Goal: Transaction & Acquisition: Purchase product/service

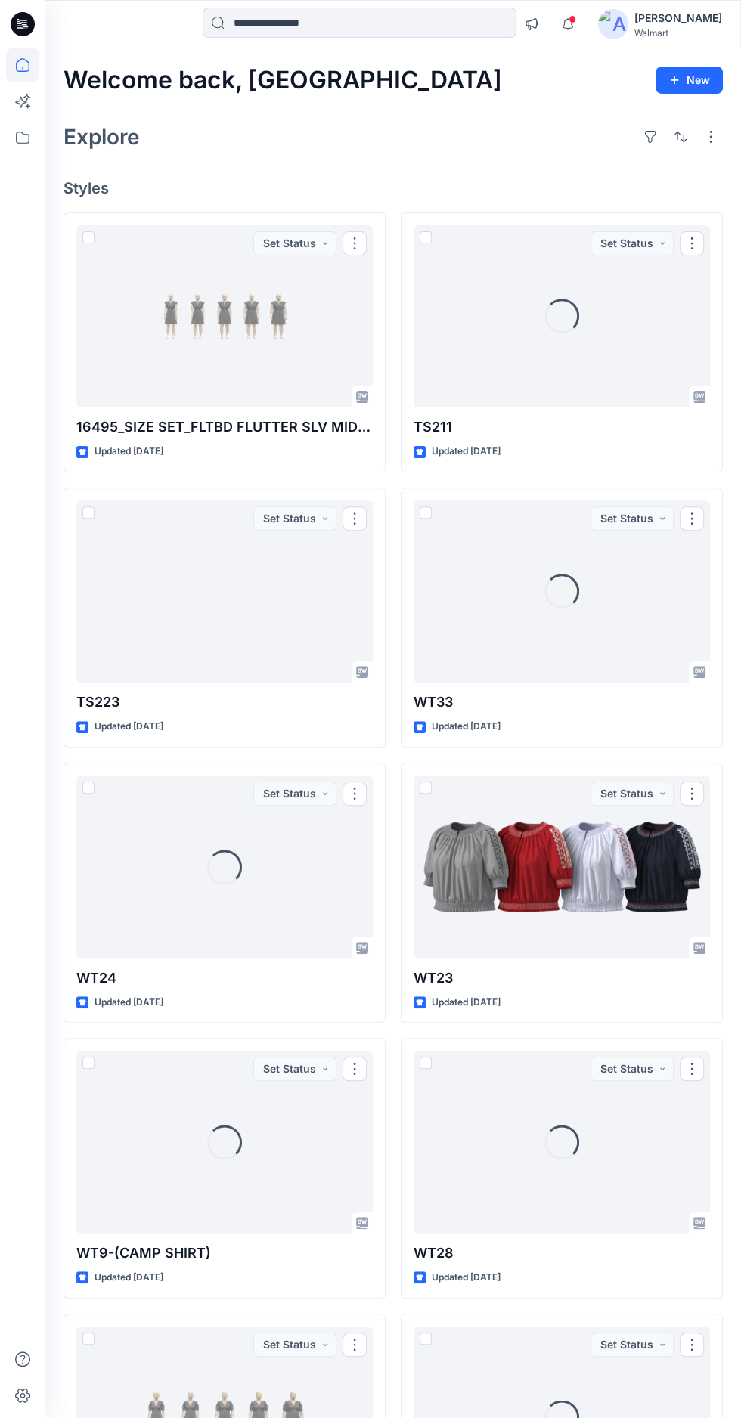
click at [164, 300] on div at bounding box center [224, 316] width 296 height 183
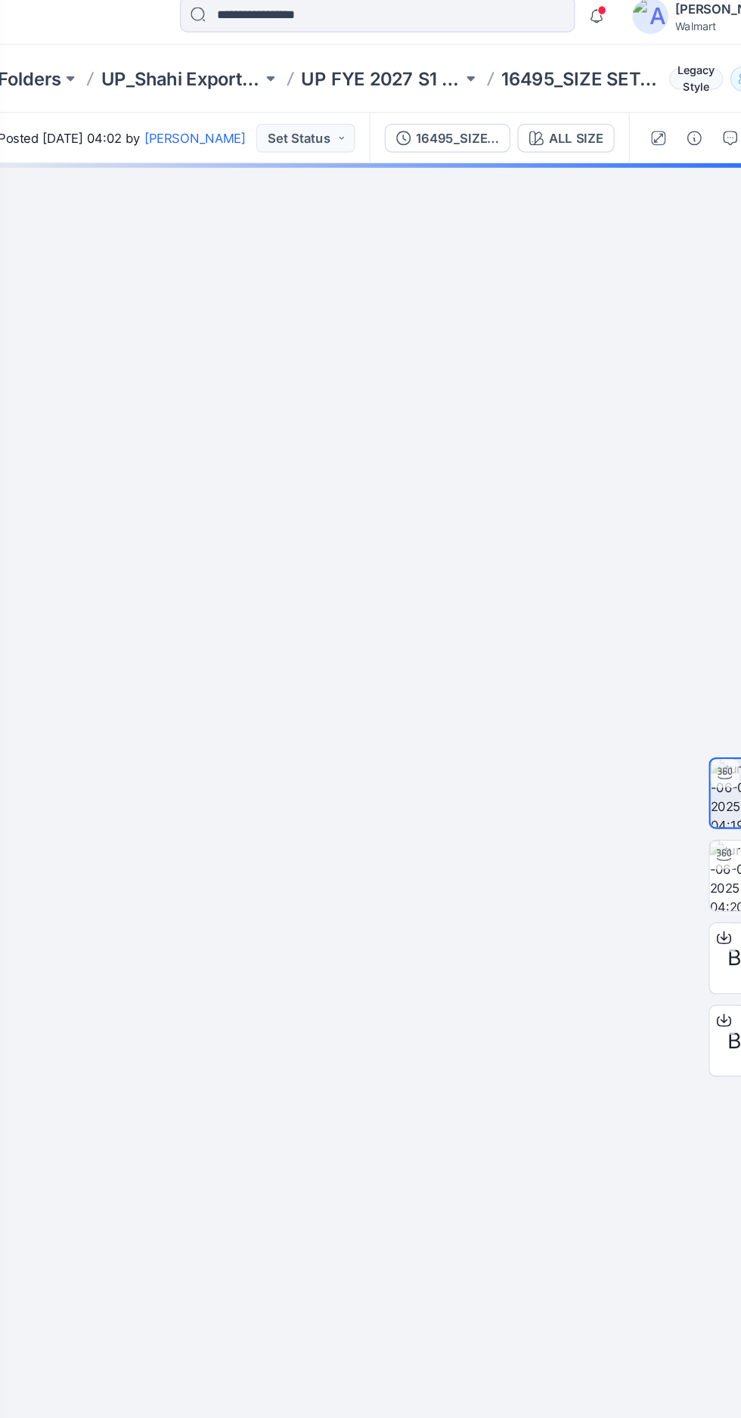
click at [561, 126] on div "ALL SIZE" at bounding box center [550, 127] width 45 height 17
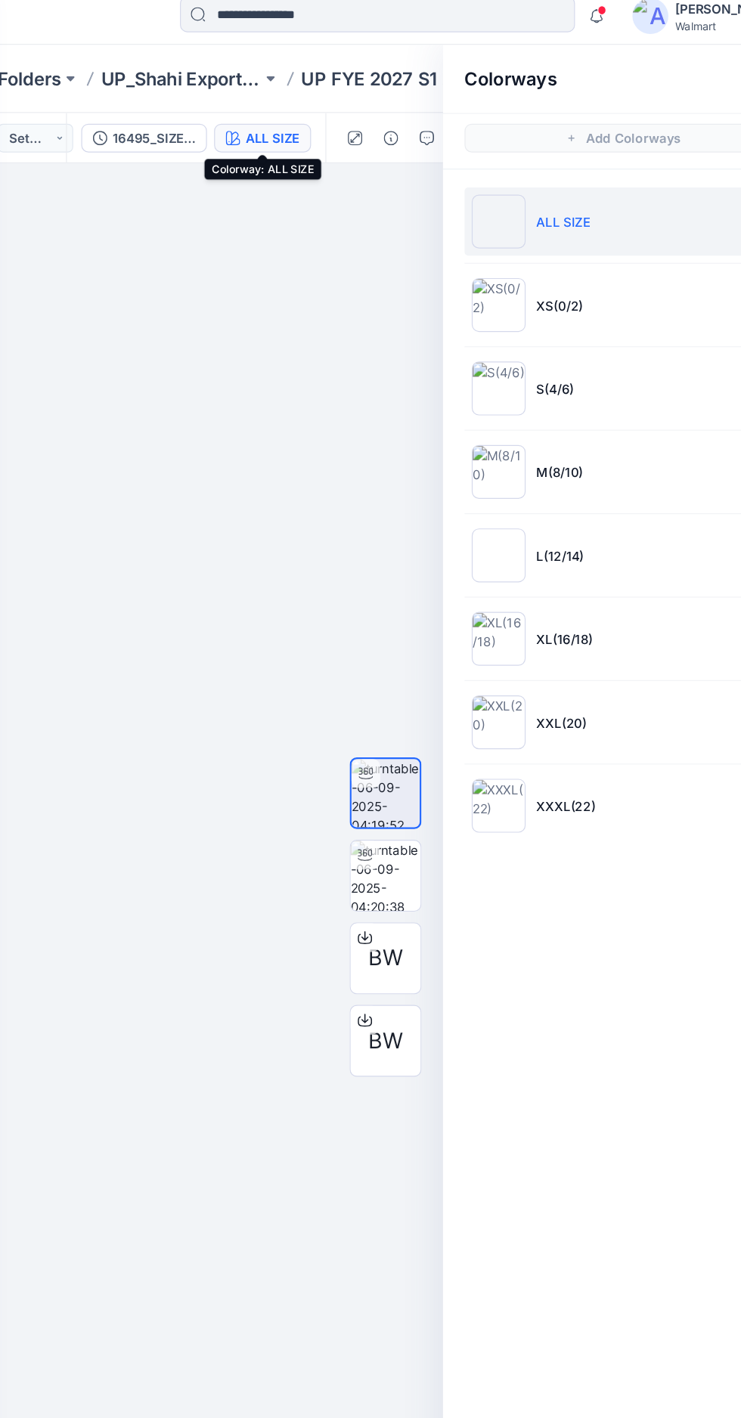
click at [595, 420] on li "M(8/10)" at bounding box center [590, 407] width 266 height 57
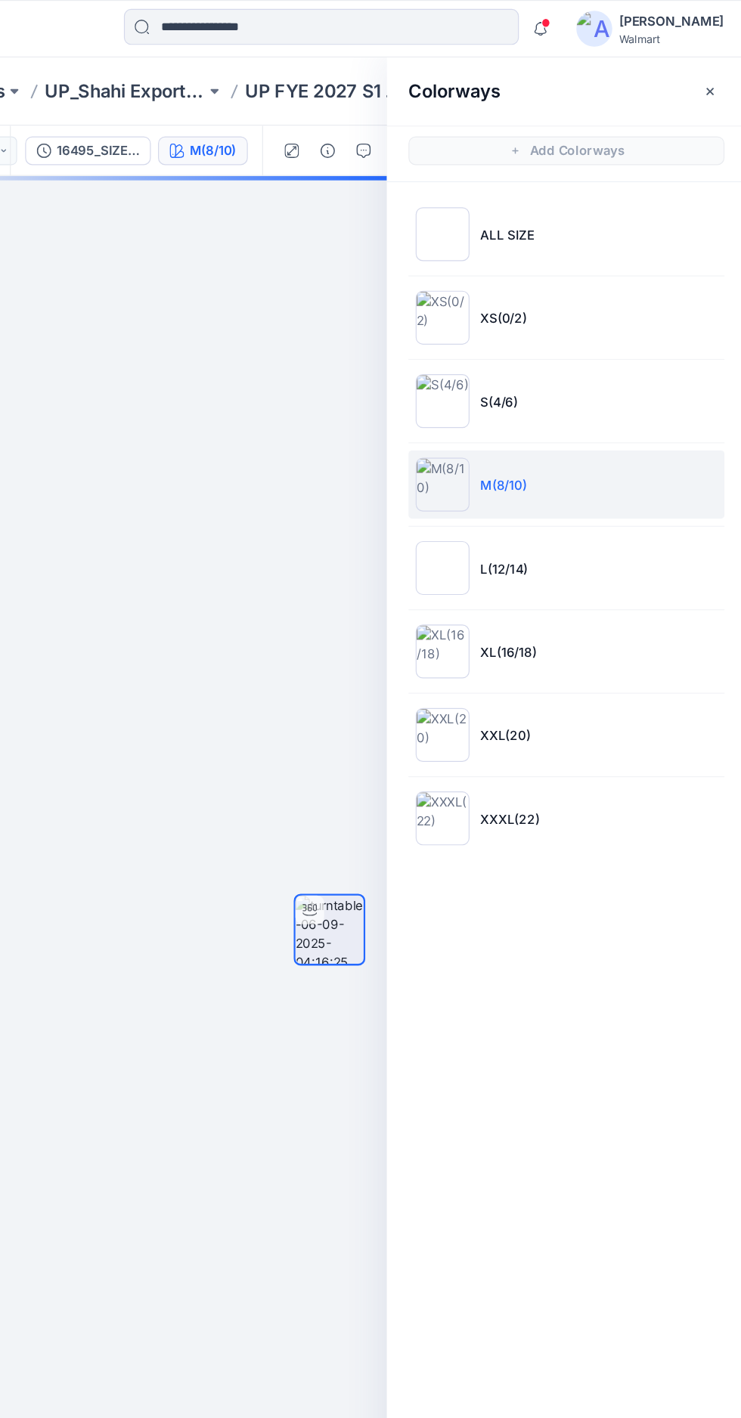
click at [710, 76] on icon "button" at bounding box center [710, 76] width 5 height 5
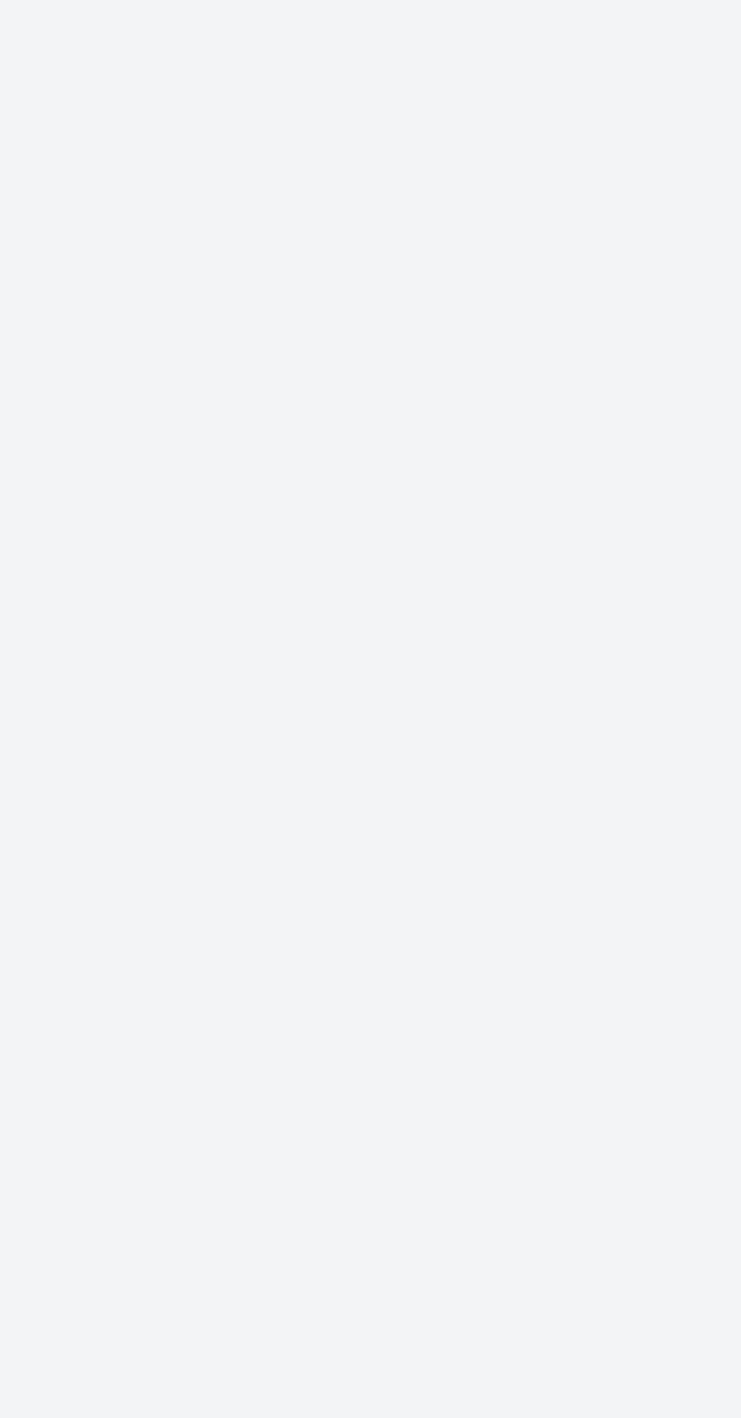
click at [410, 740] on div at bounding box center [392, 783] width 695 height 1270
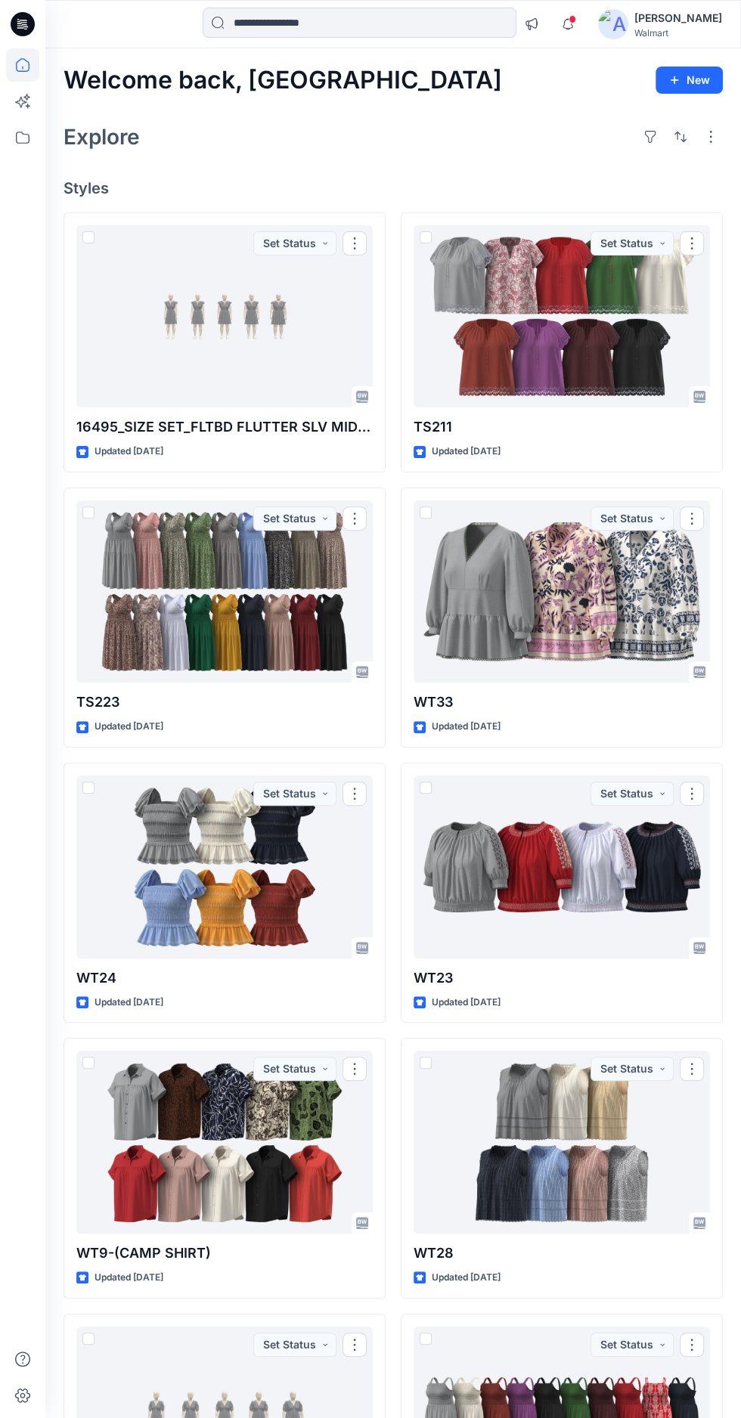
click at [553, 574] on div at bounding box center [561, 591] width 296 height 183
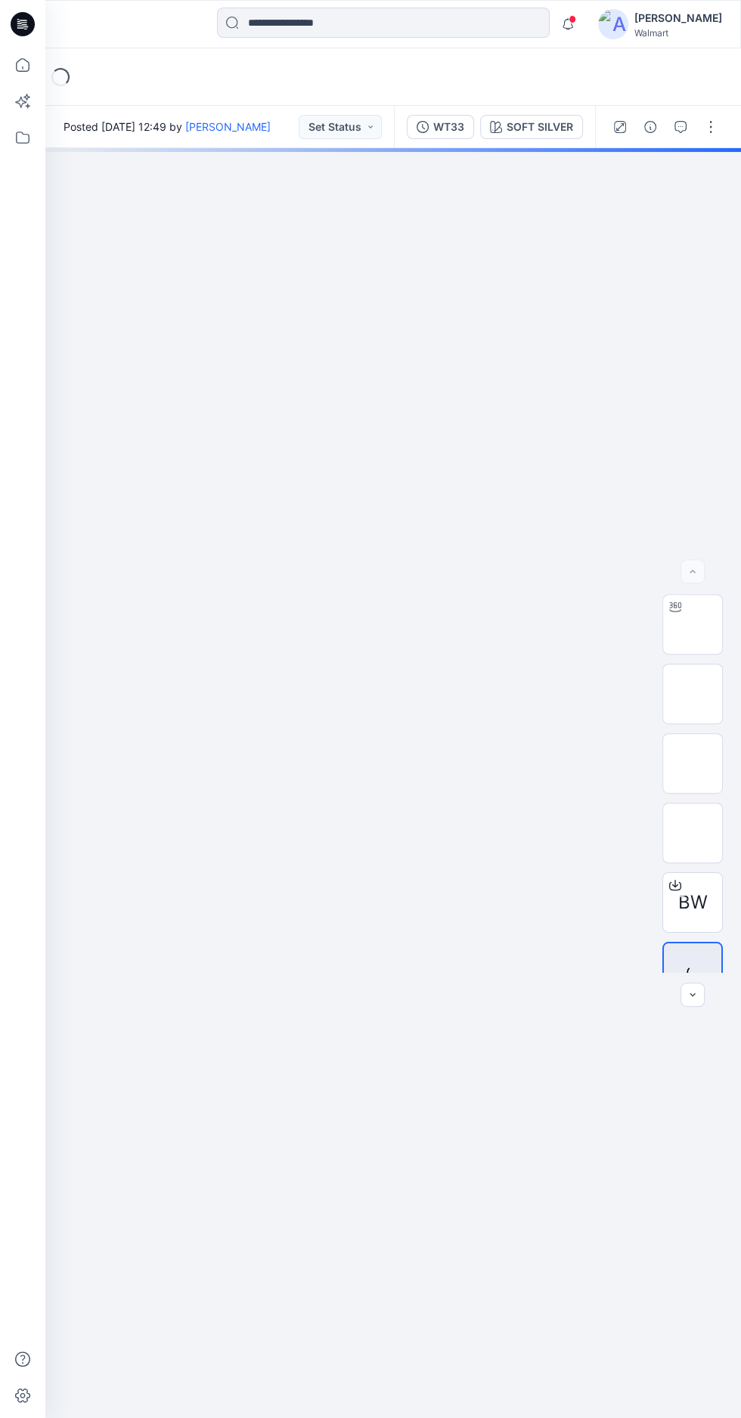
click at [692, 624] on img at bounding box center [692, 624] width 0 height 0
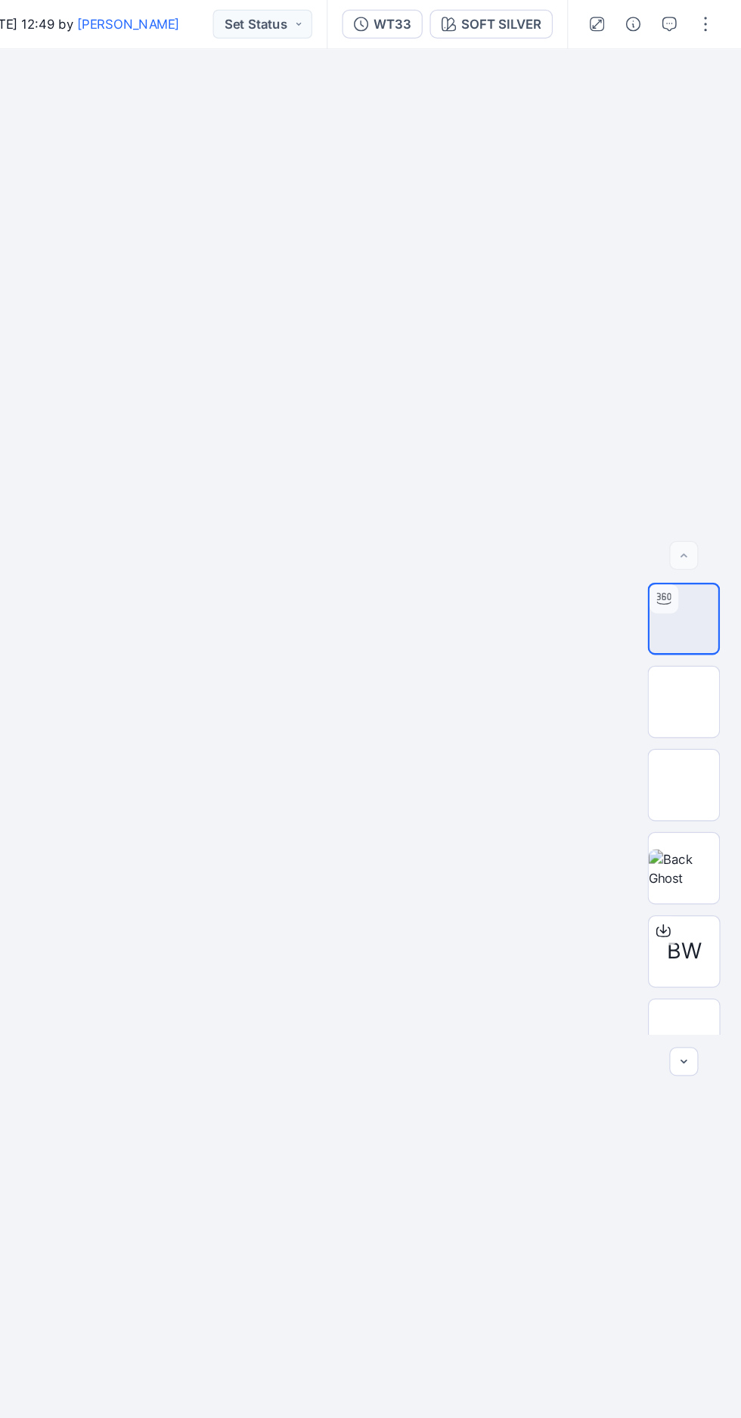
click at [532, 154] on div at bounding box center [392, 783] width 695 height 1270
click at [531, 125] on div "SOFT SILVER" at bounding box center [539, 127] width 67 height 17
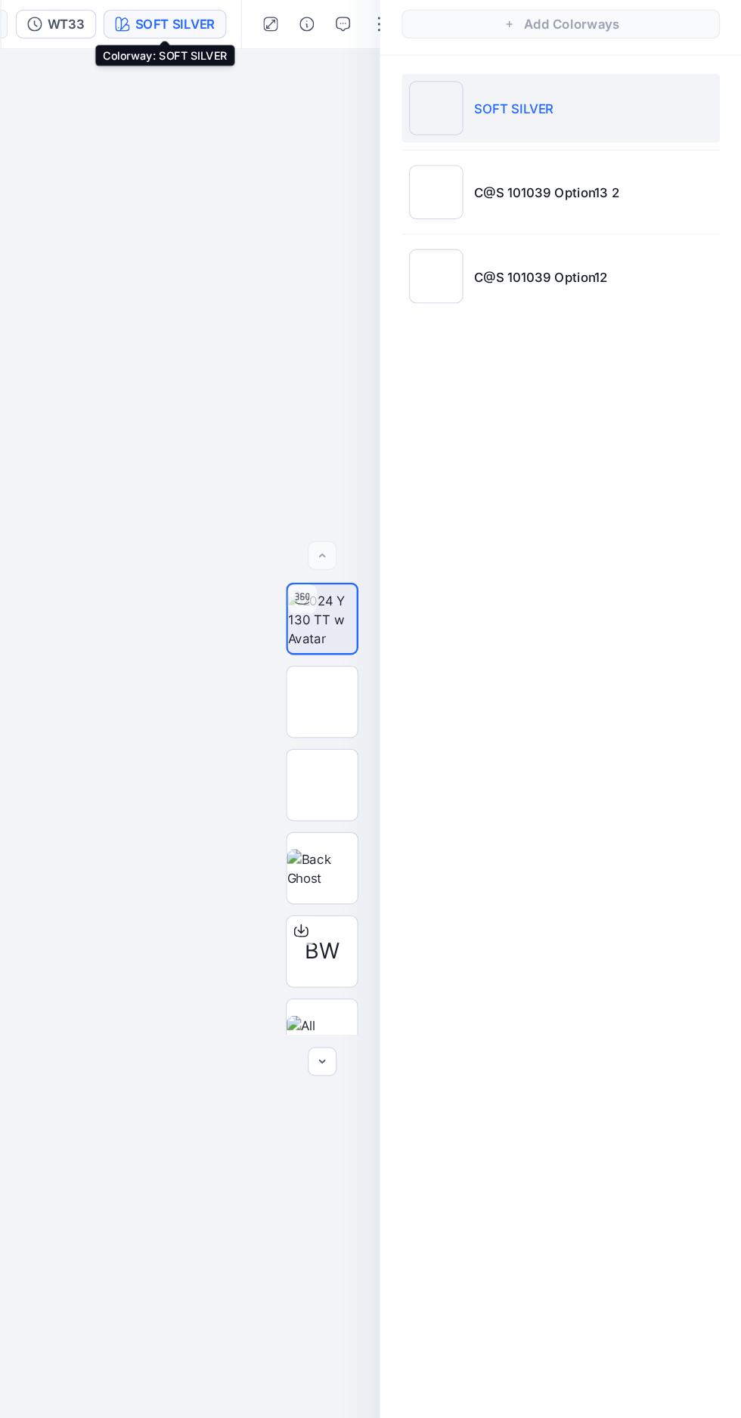
click at [570, 270] on p "C@S 101039 Option13 2" at bounding box center [578, 268] width 122 height 16
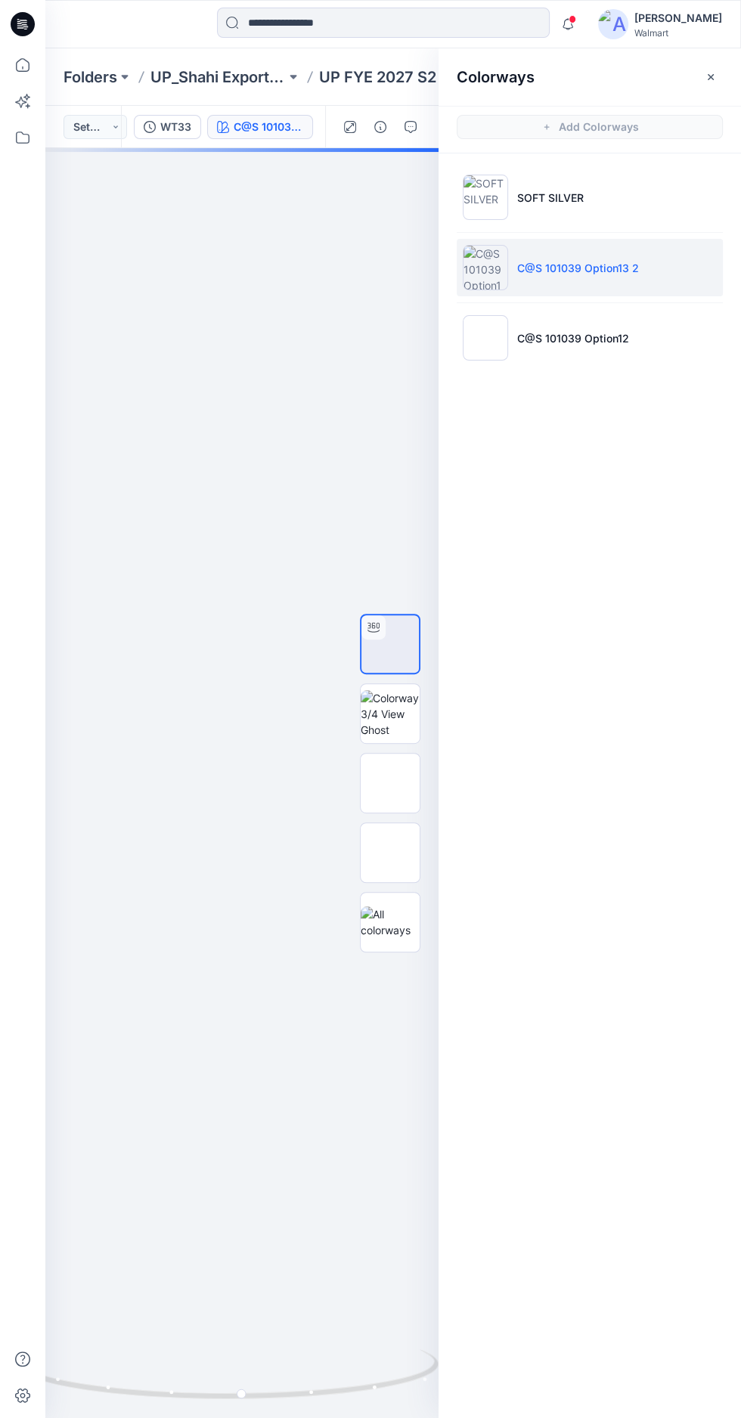
click at [706, 77] on icon "button" at bounding box center [711, 77] width 12 height 12
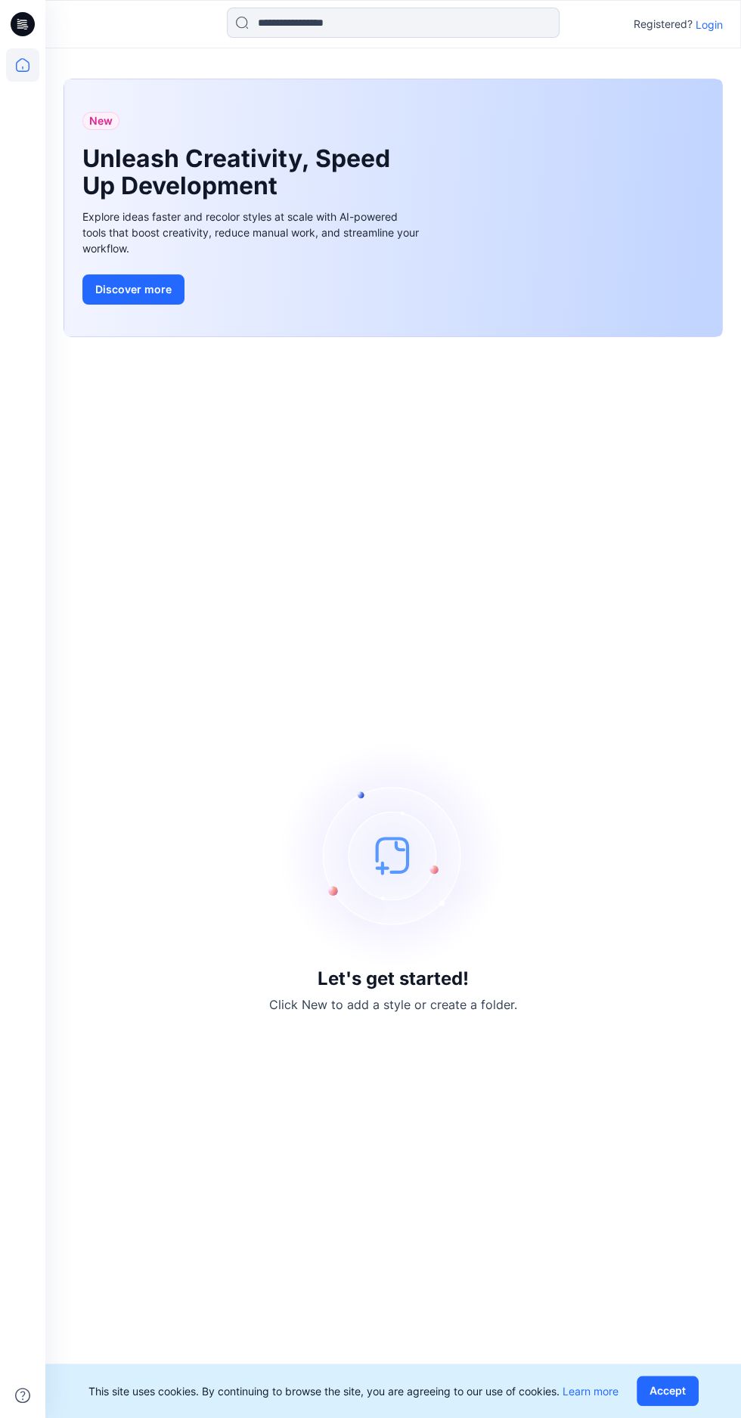
click at [708, 27] on p "Login" at bounding box center [708, 25] width 27 height 16
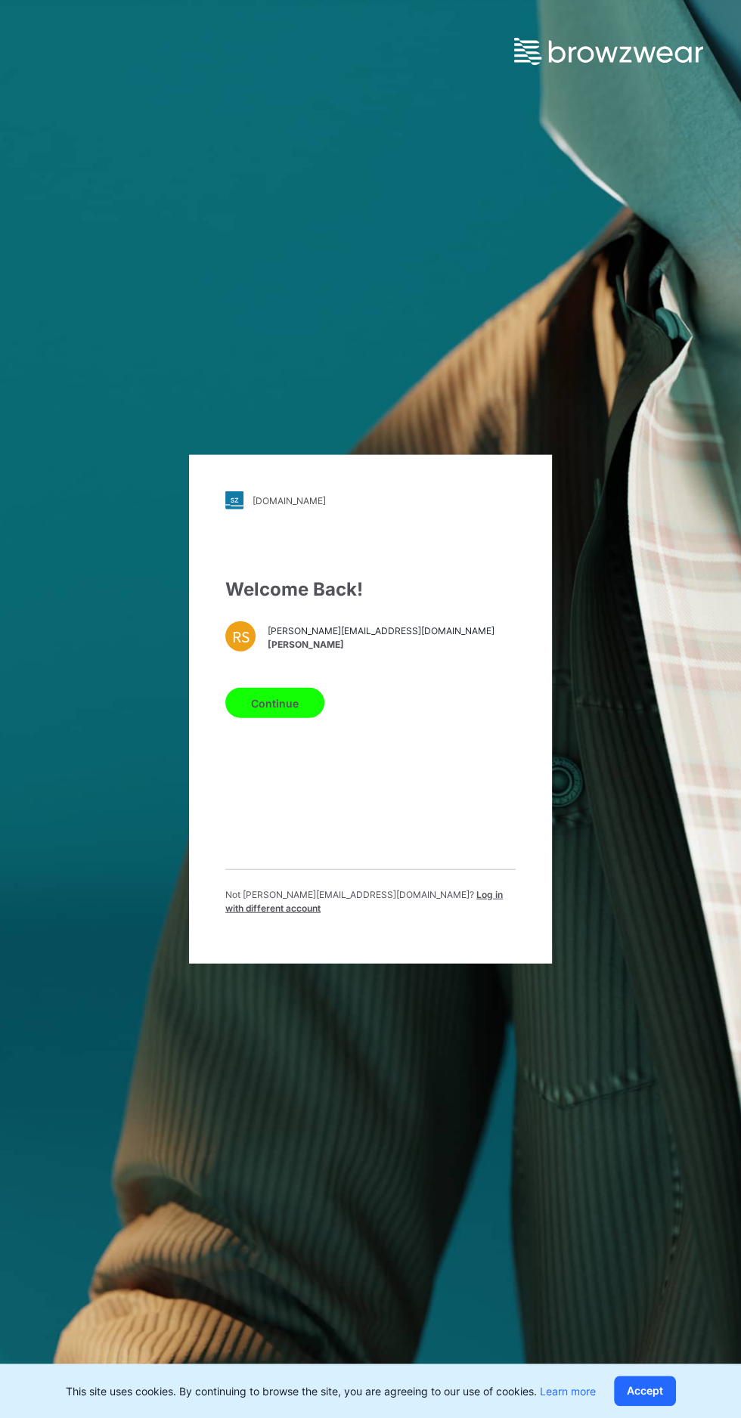
click at [472, 914] on span "Log in with different account" at bounding box center [363, 901] width 277 height 25
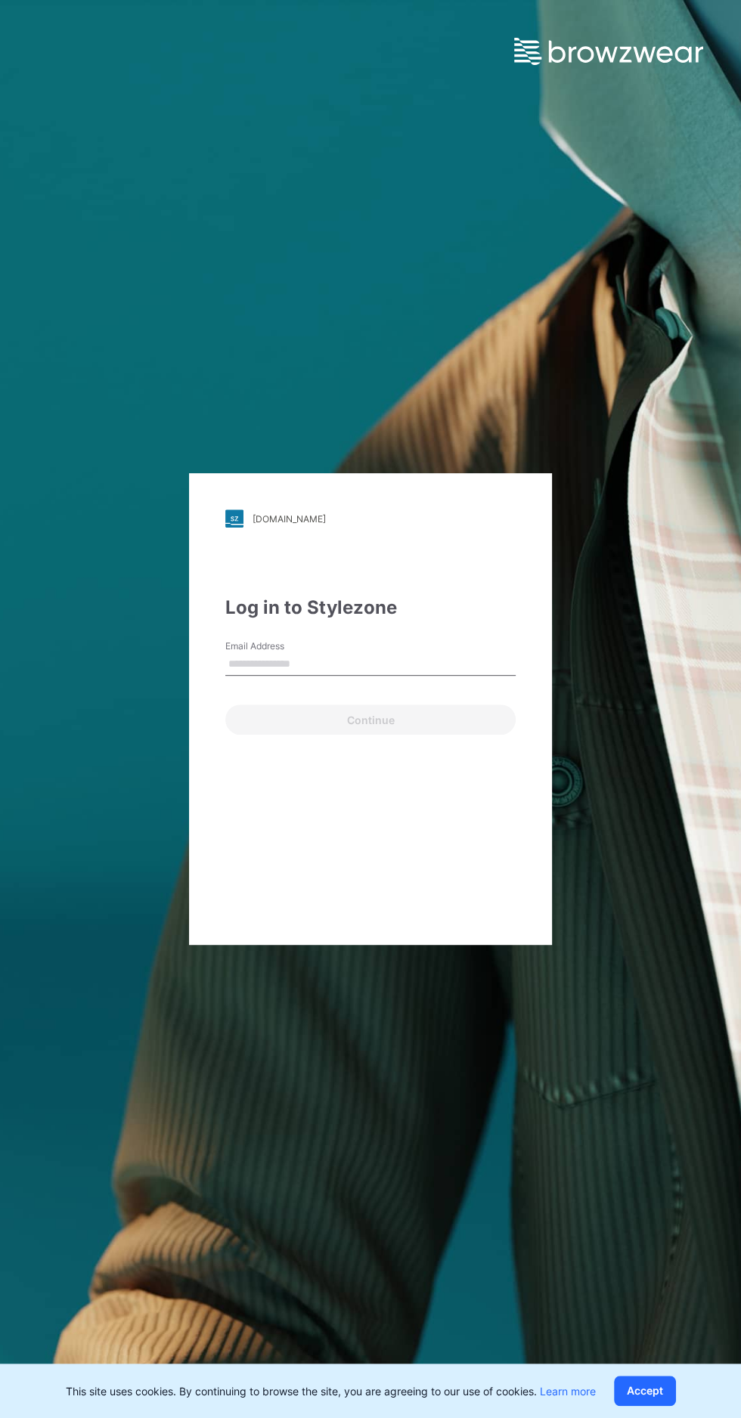
click at [444, 676] on input "Email Address" at bounding box center [370, 664] width 290 height 23
type input "**********"
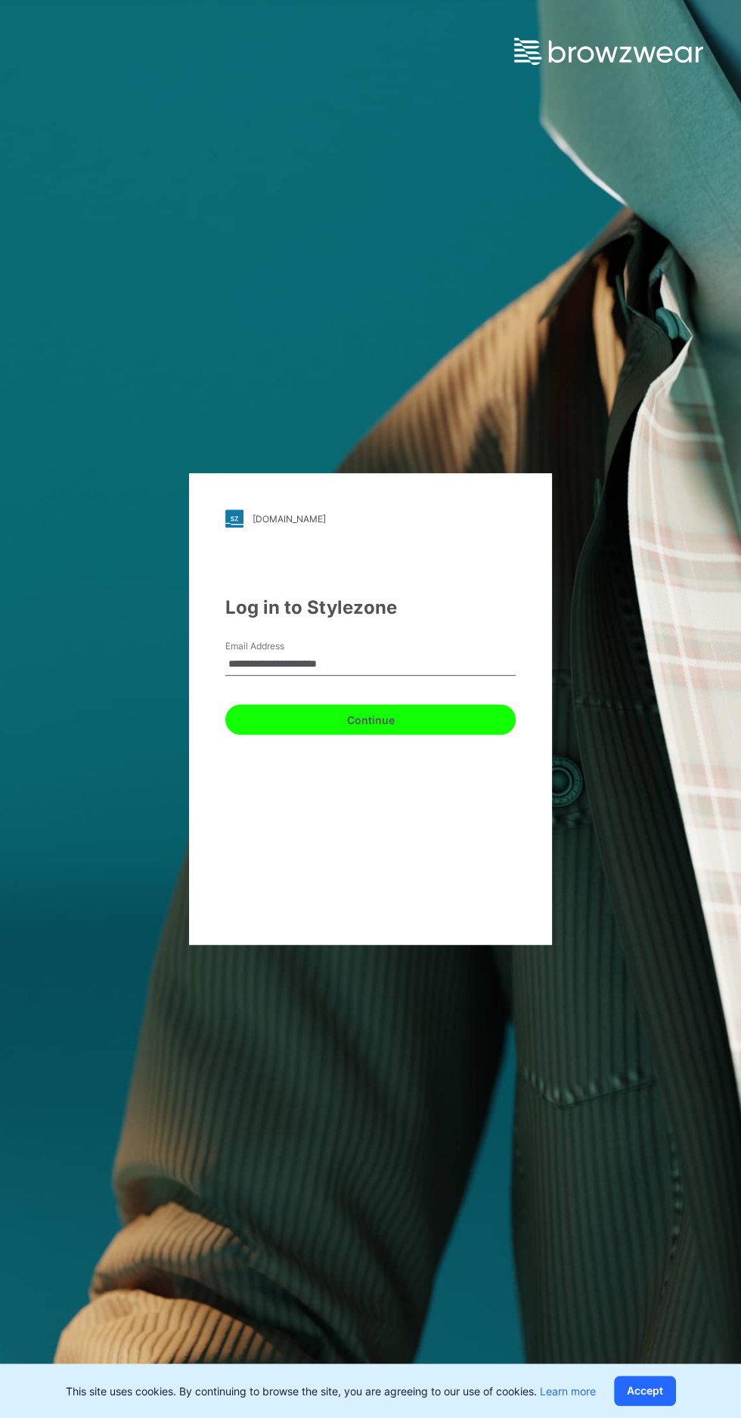
click at [447, 735] on button "Continue" at bounding box center [370, 720] width 290 height 30
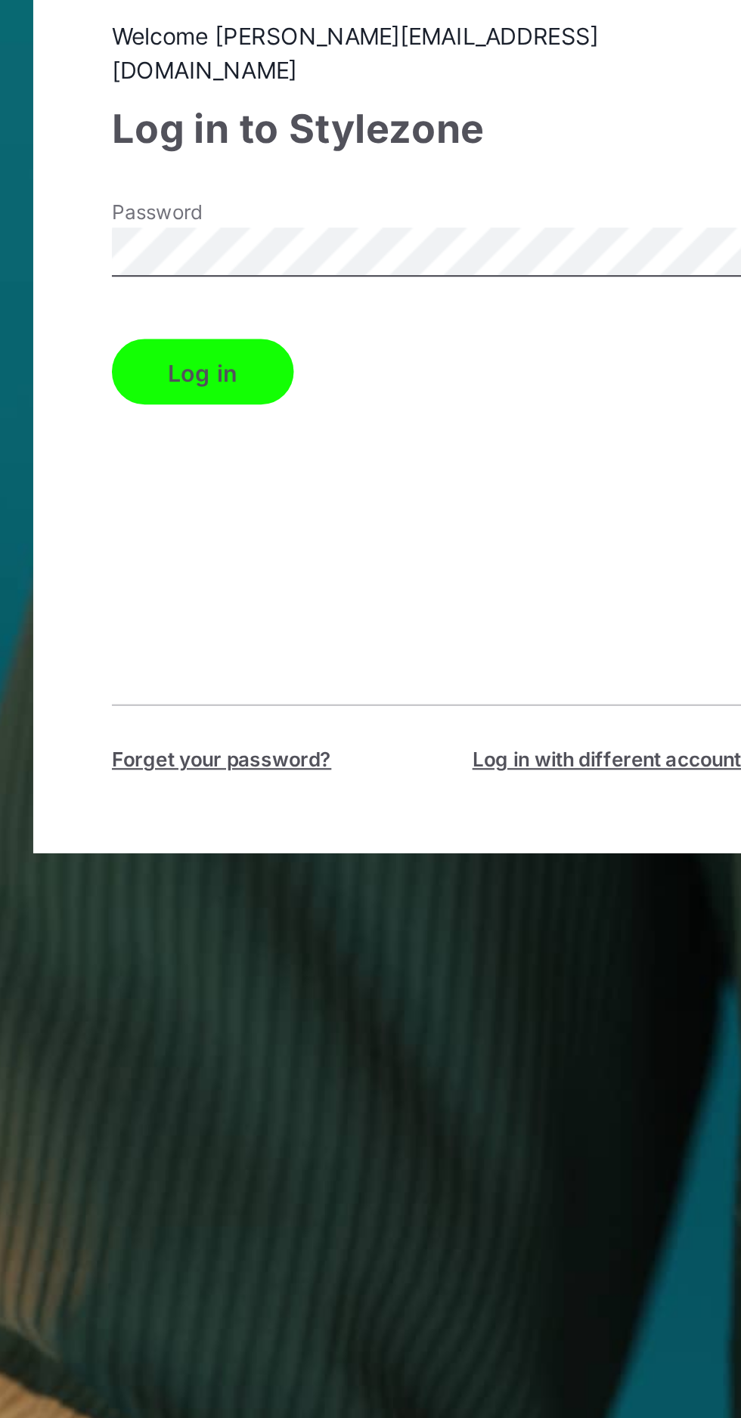
click at [290, 755] on button "Log in" at bounding box center [267, 740] width 84 height 30
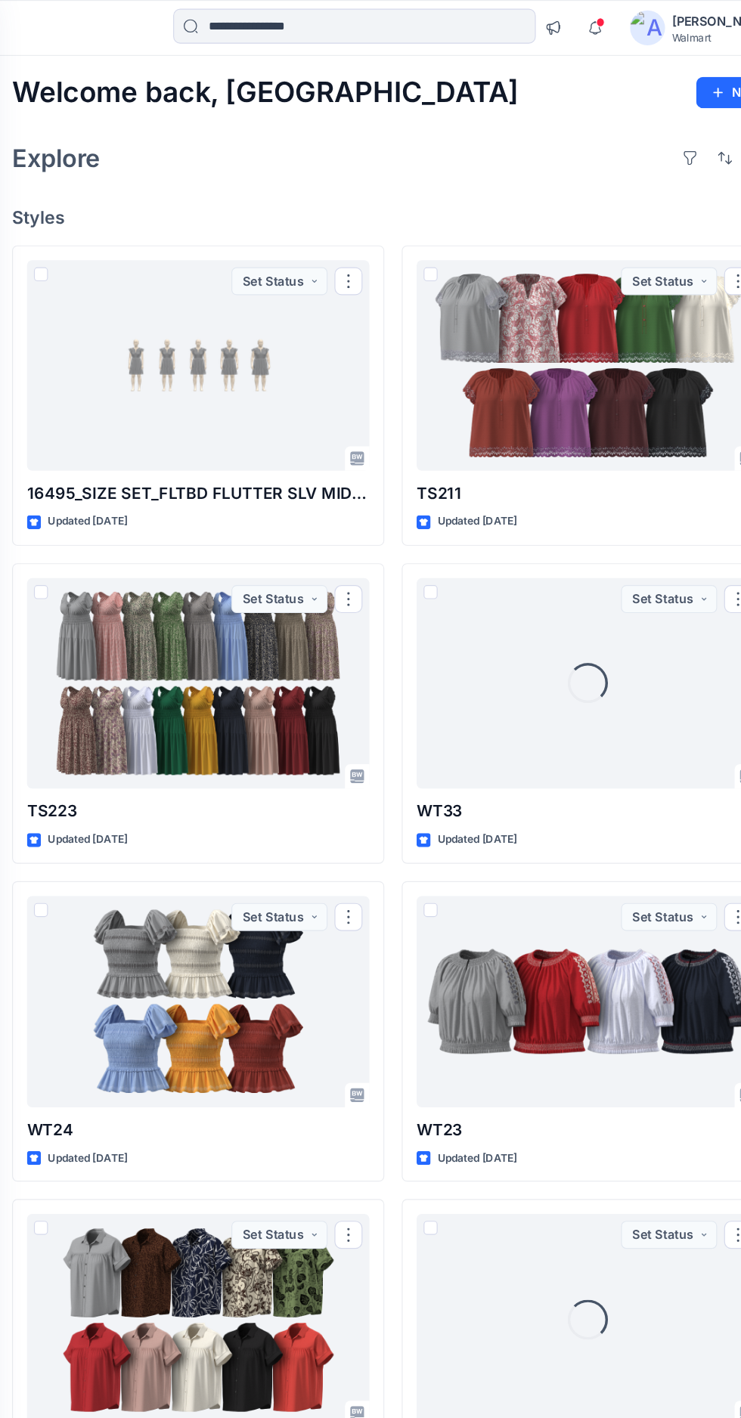
click at [252, 592] on div at bounding box center [224, 591] width 296 height 183
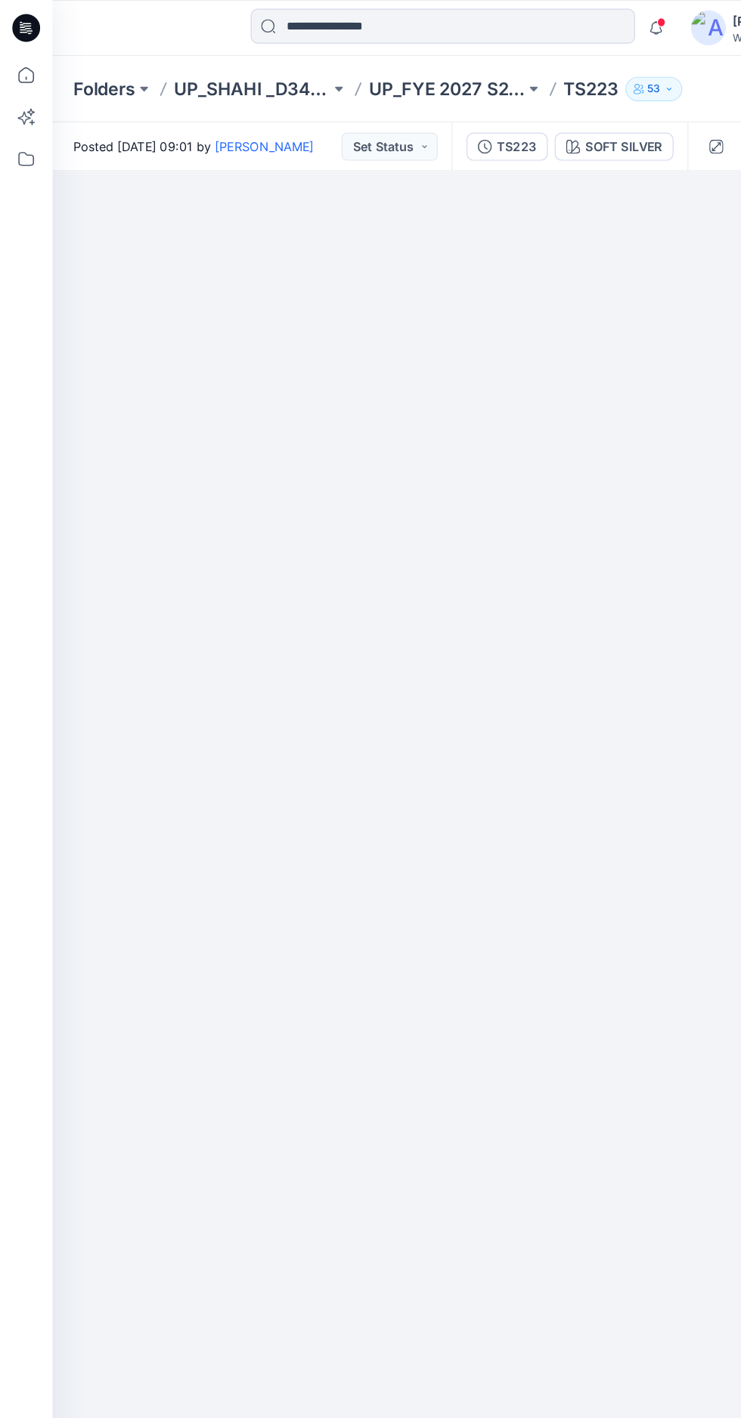
click at [528, 125] on div "SOFT SILVER" at bounding box center [539, 127] width 67 height 17
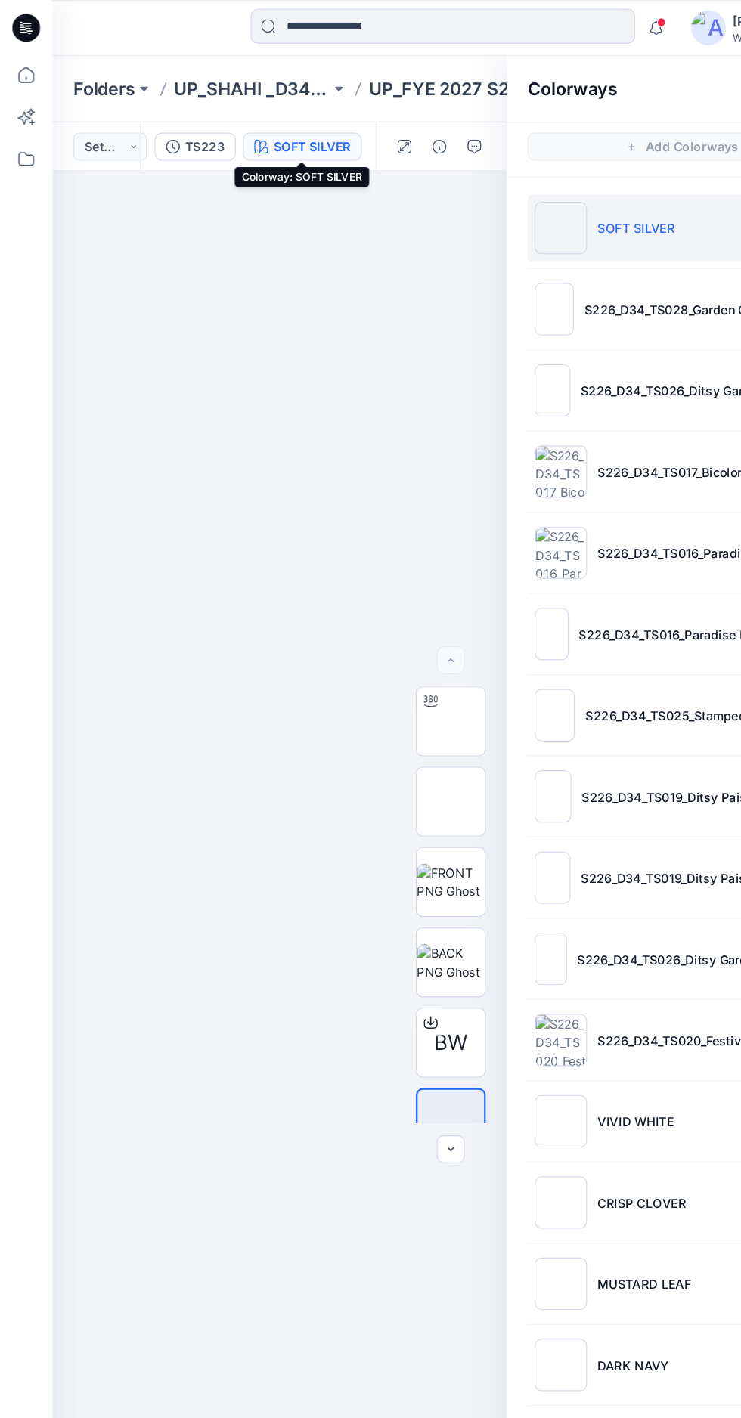
click at [556, 197] on p "SOFT SILVER" at bounding box center [550, 198] width 67 height 16
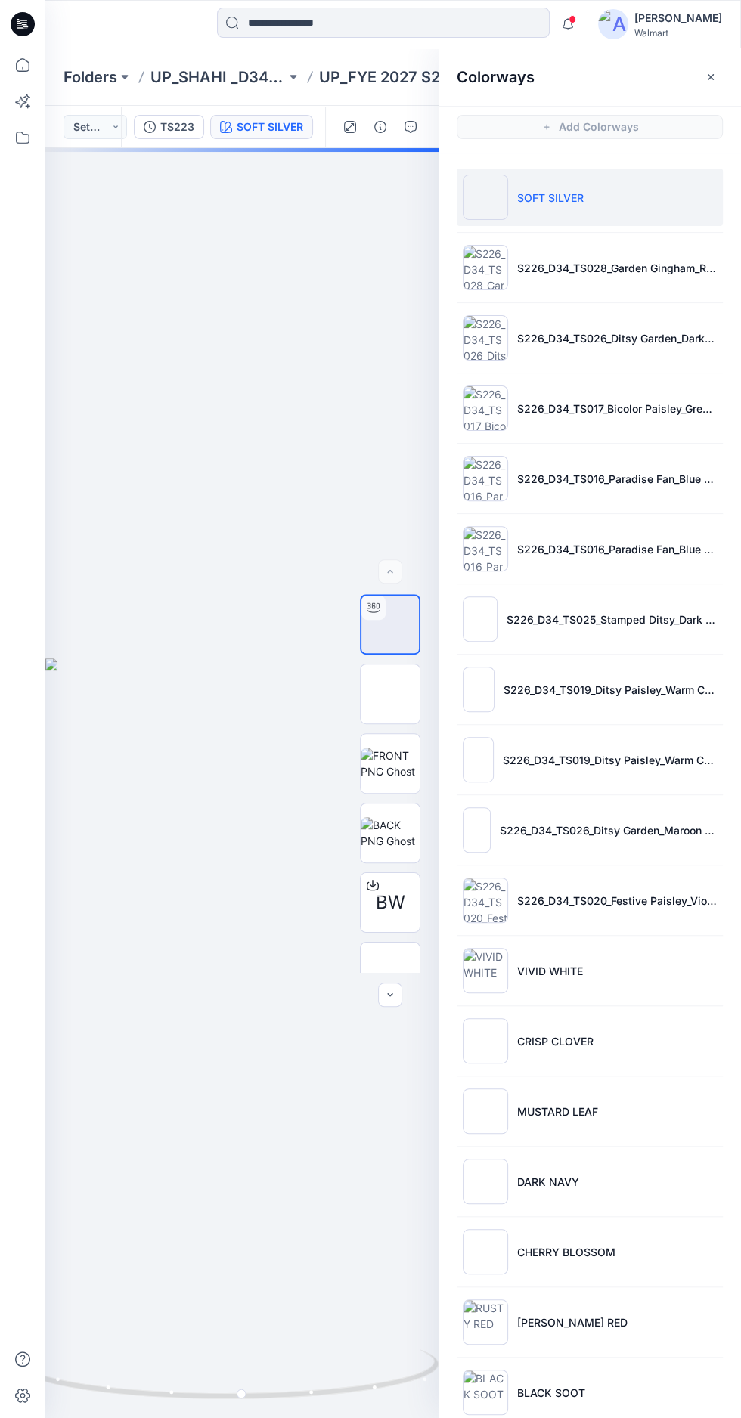
click at [710, 77] on icon "button" at bounding box center [711, 76] width 6 height 6
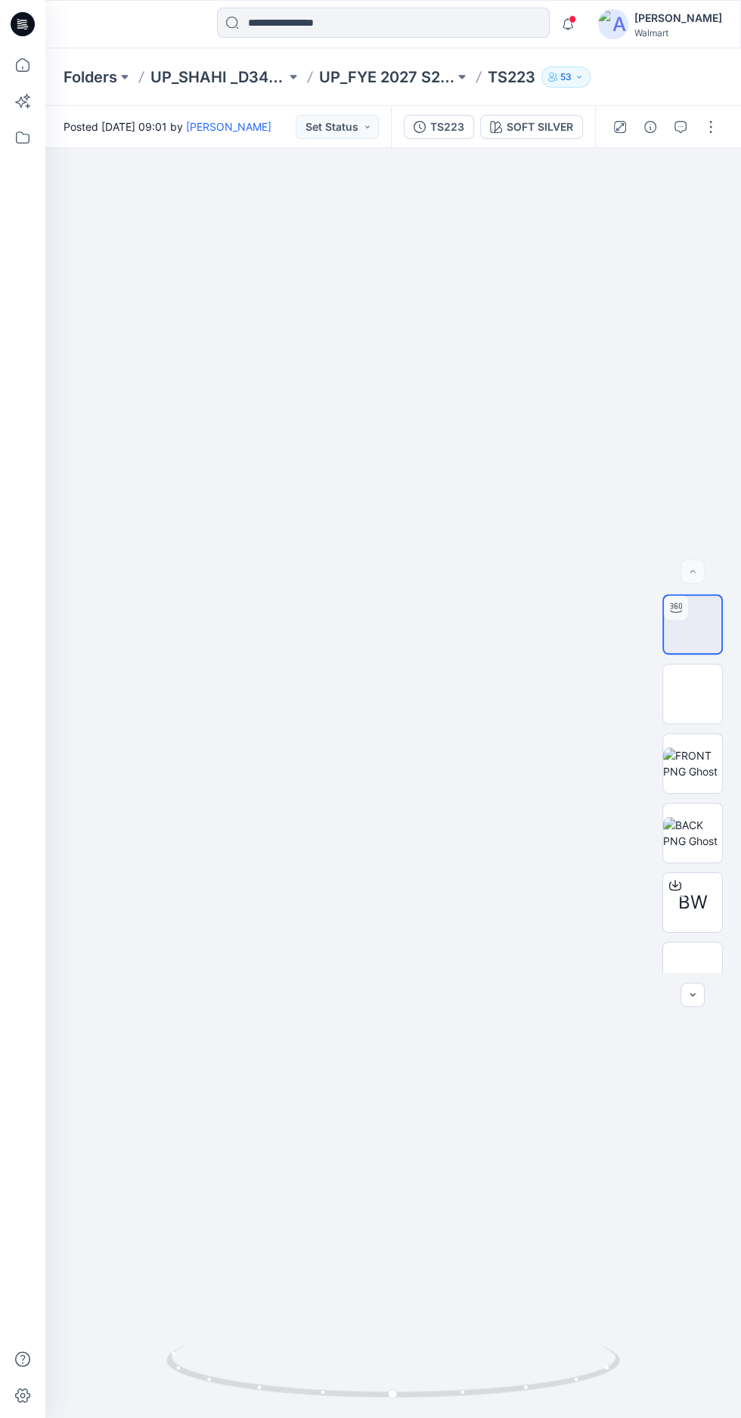
click at [726, 904] on div "BW" at bounding box center [692, 783] width 97 height 378
click at [726, 835] on div "BW" at bounding box center [692, 783] width 97 height 378
click at [711, 779] on img at bounding box center [692, 764] width 59 height 32
click at [519, 532] on img at bounding box center [393, 532] width 334 height 0
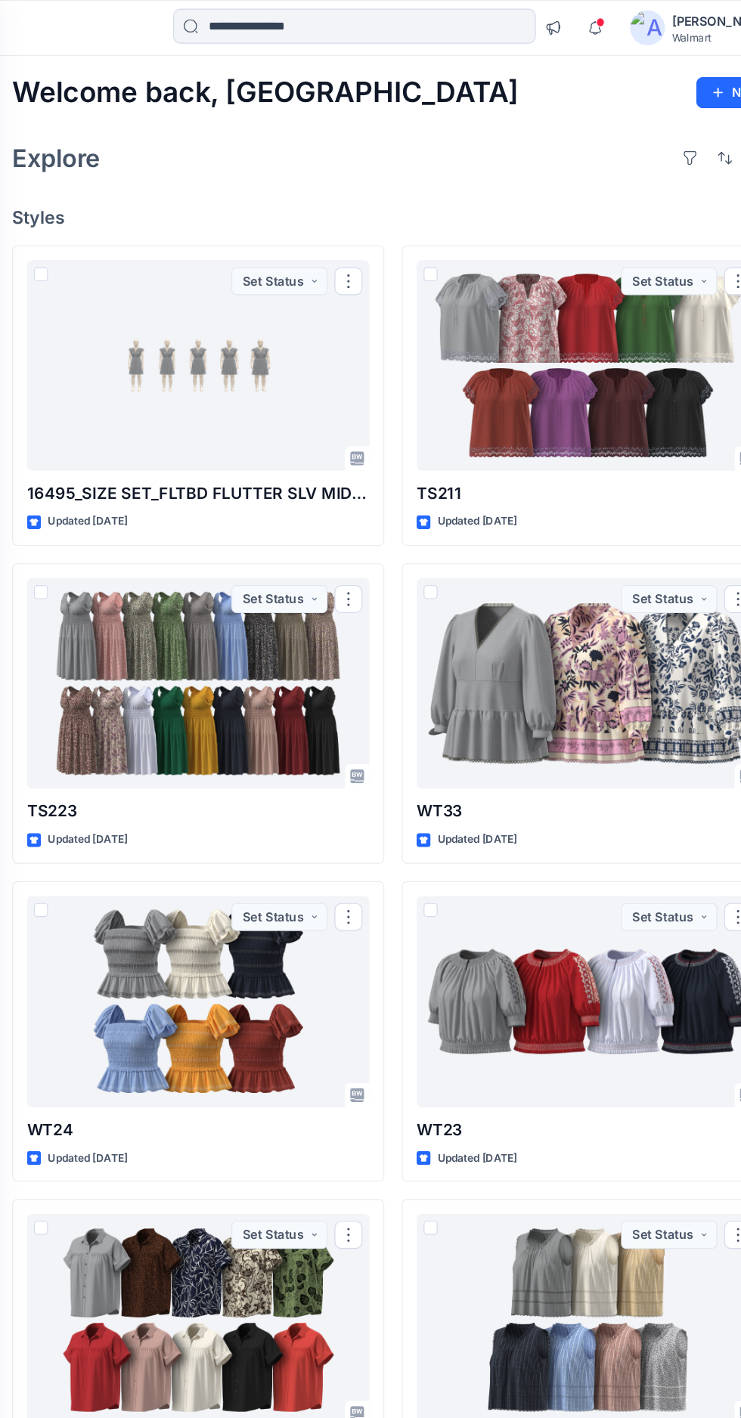
click at [277, 626] on div at bounding box center [224, 591] width 296 height 183
click at [283, 636] on div at bounding box center [224, 591] width 296 height 183
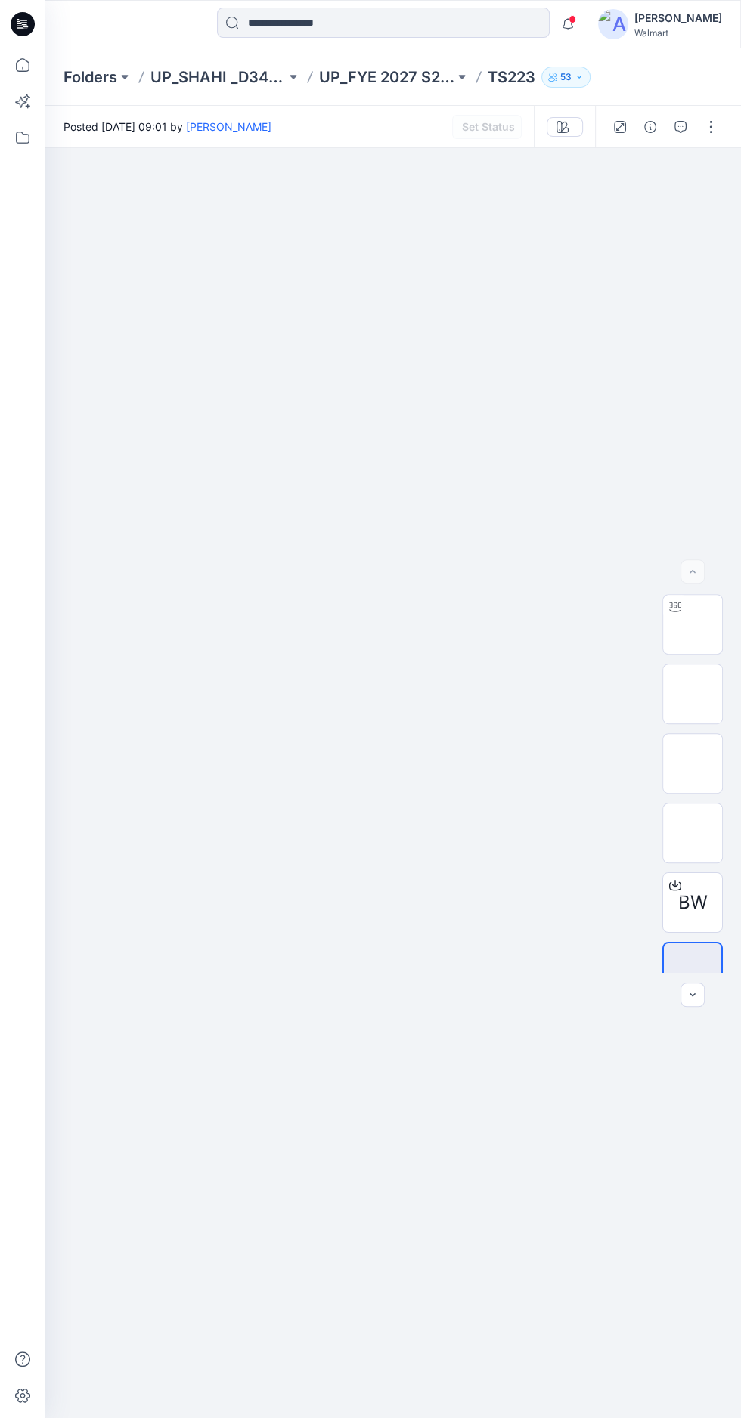
scroll to position [18, 0]
click at [726, 816] on div "BW" at bounding box center [692, 783] width 97 height 378
click at [692, 763] on img at bounding box center [692, 763] width 0 height 0
click at [503, 532] on img at bounding box center [393, 532] width 334 height 0
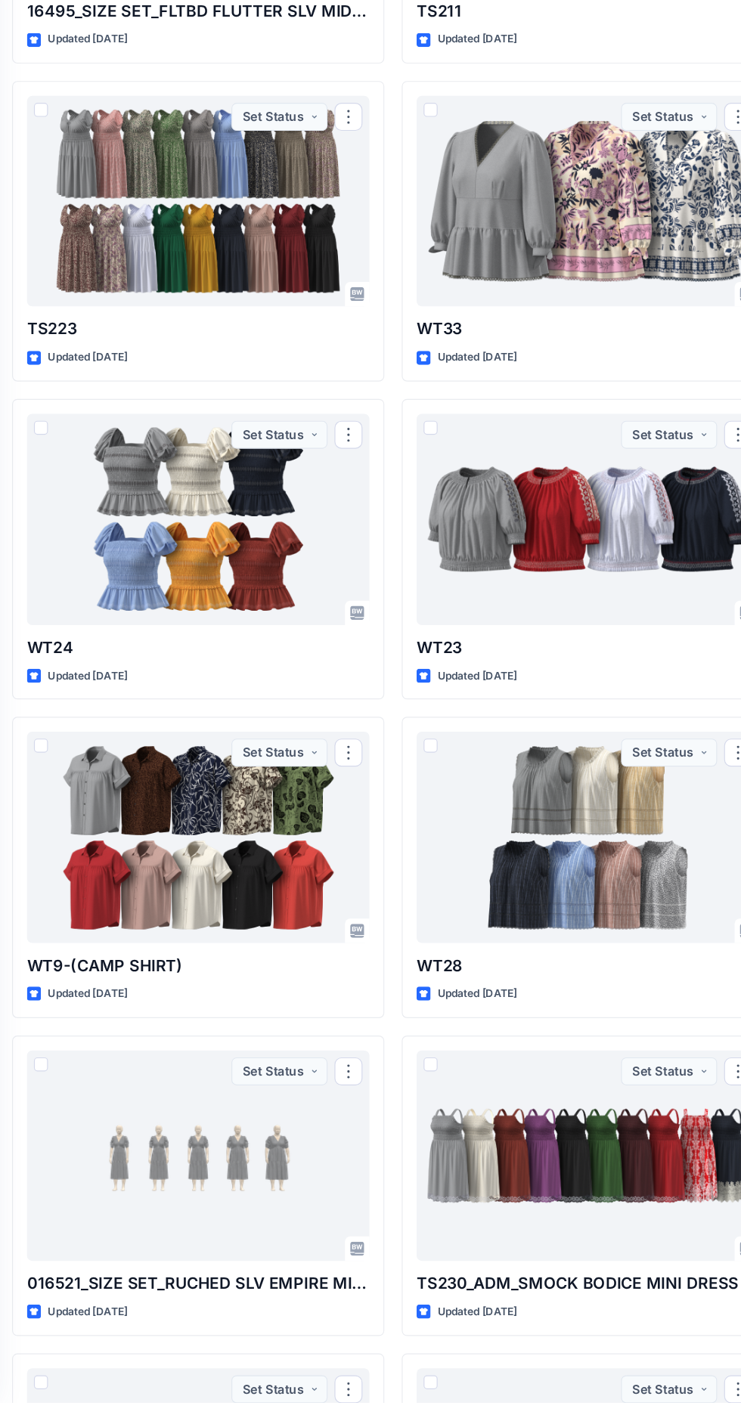
scroll to position [358, 0]
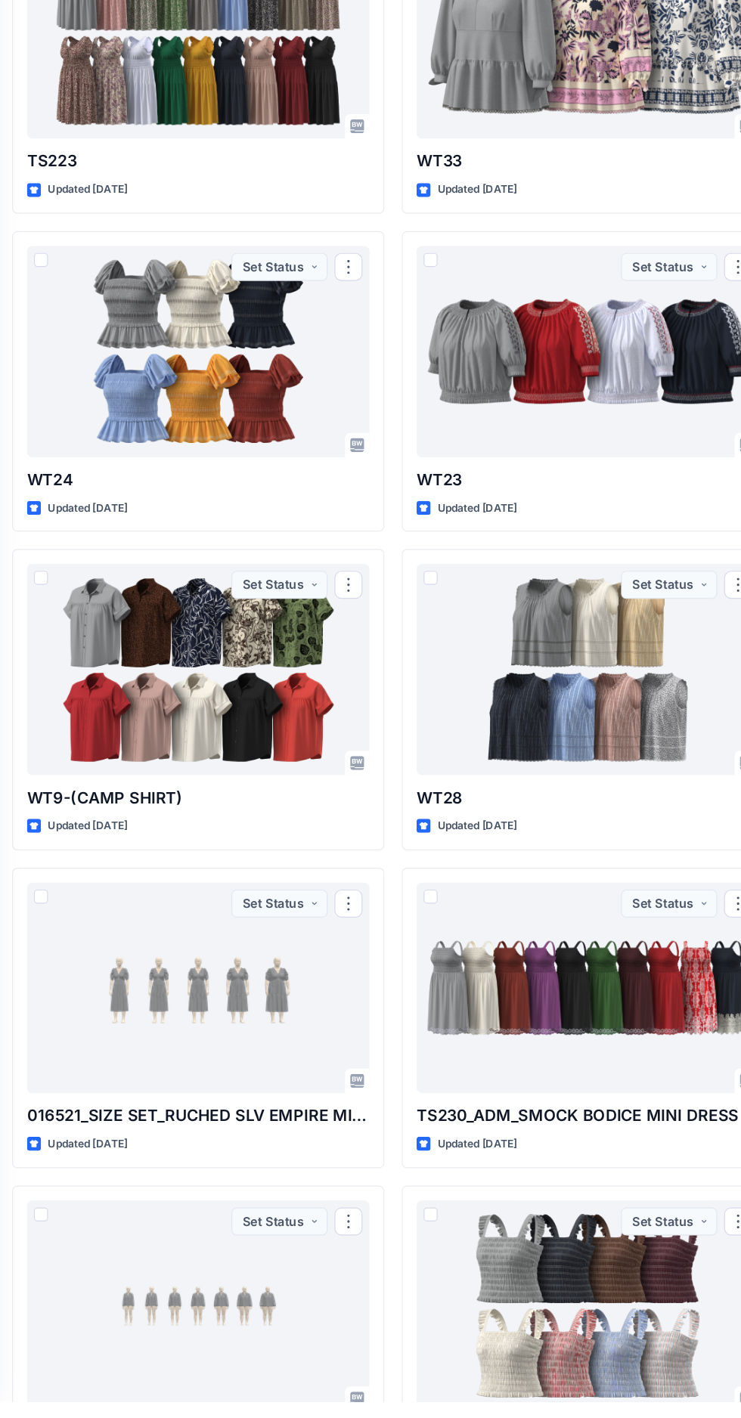
click at [488, 497] on div at bounding box center [561, 508] width 296 height 183
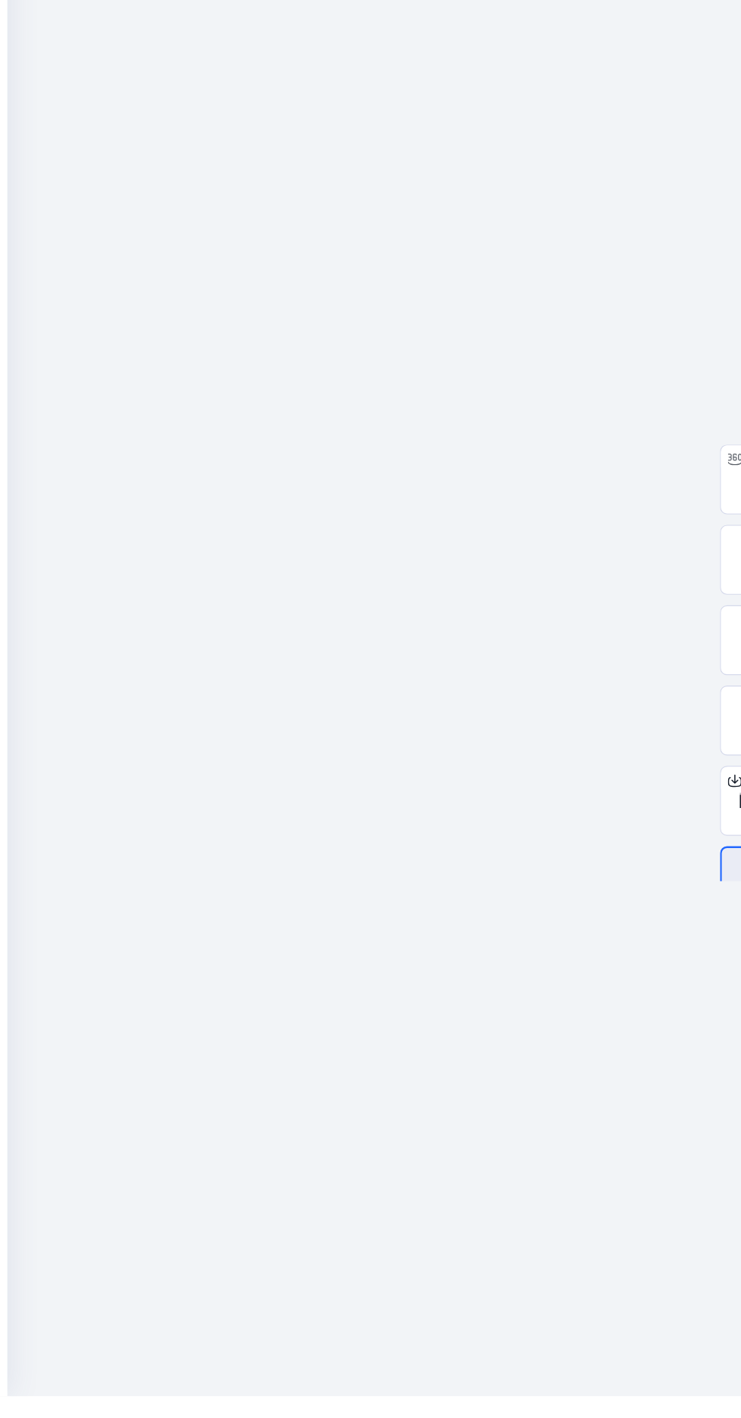
click at [404, 628] on img at bounding box center [363, 628] width 756 height 0
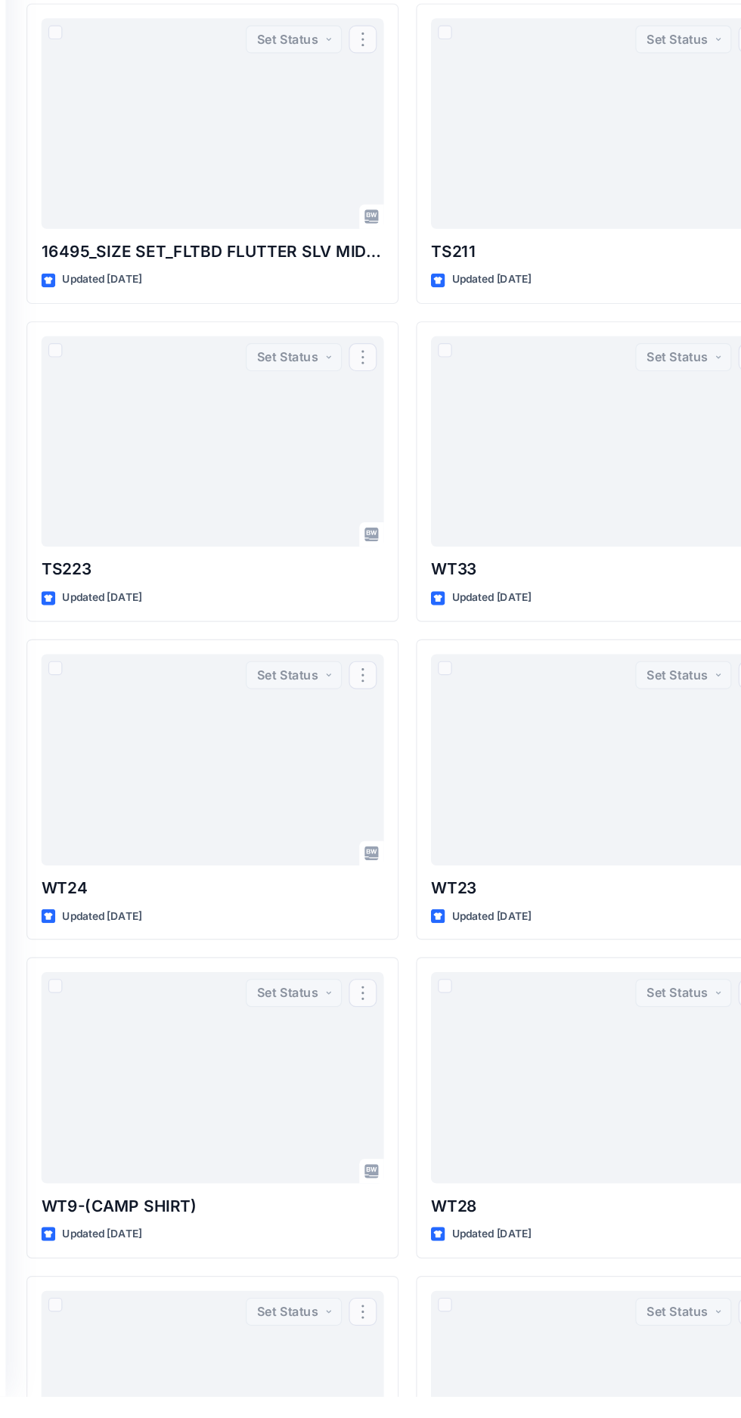
scroll to position [379, 0]
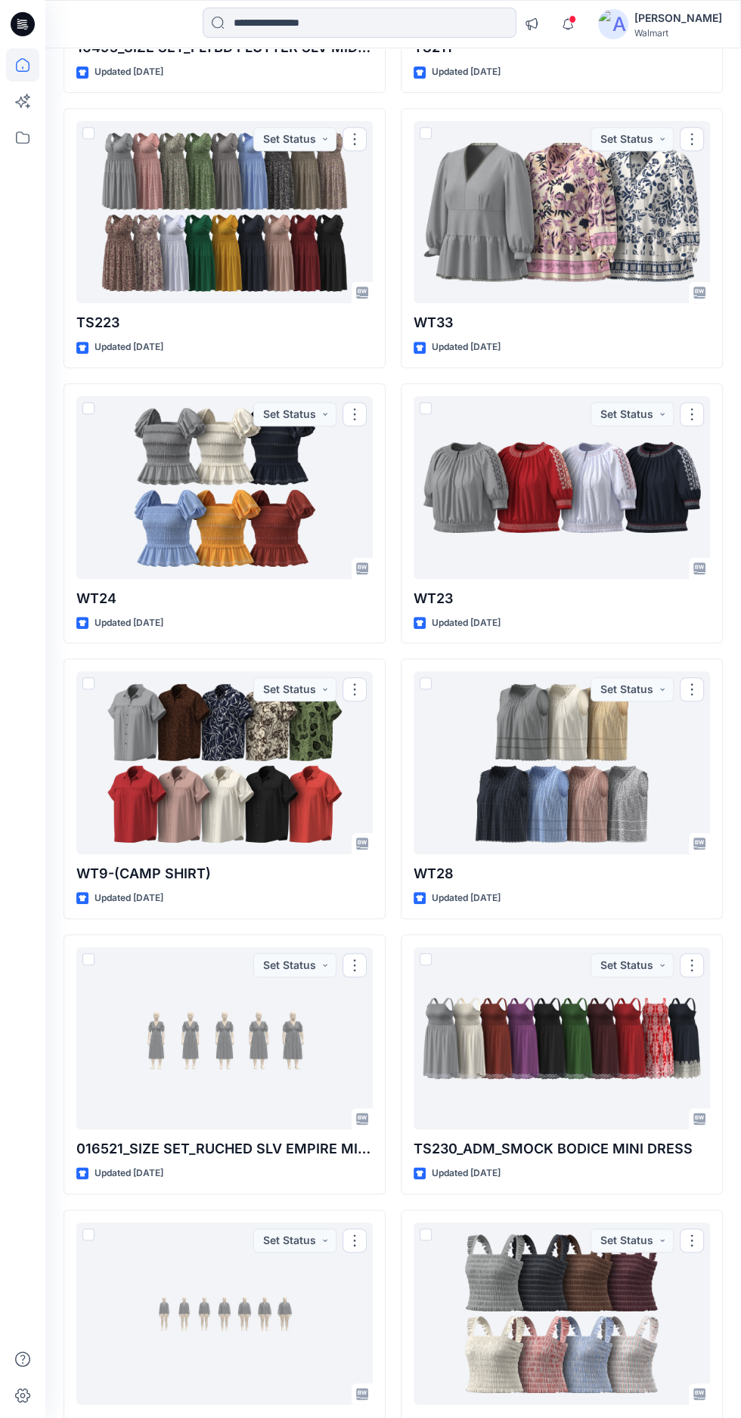
click at [626, 760] on div at bounding box center [561, 762] width 296 height 183
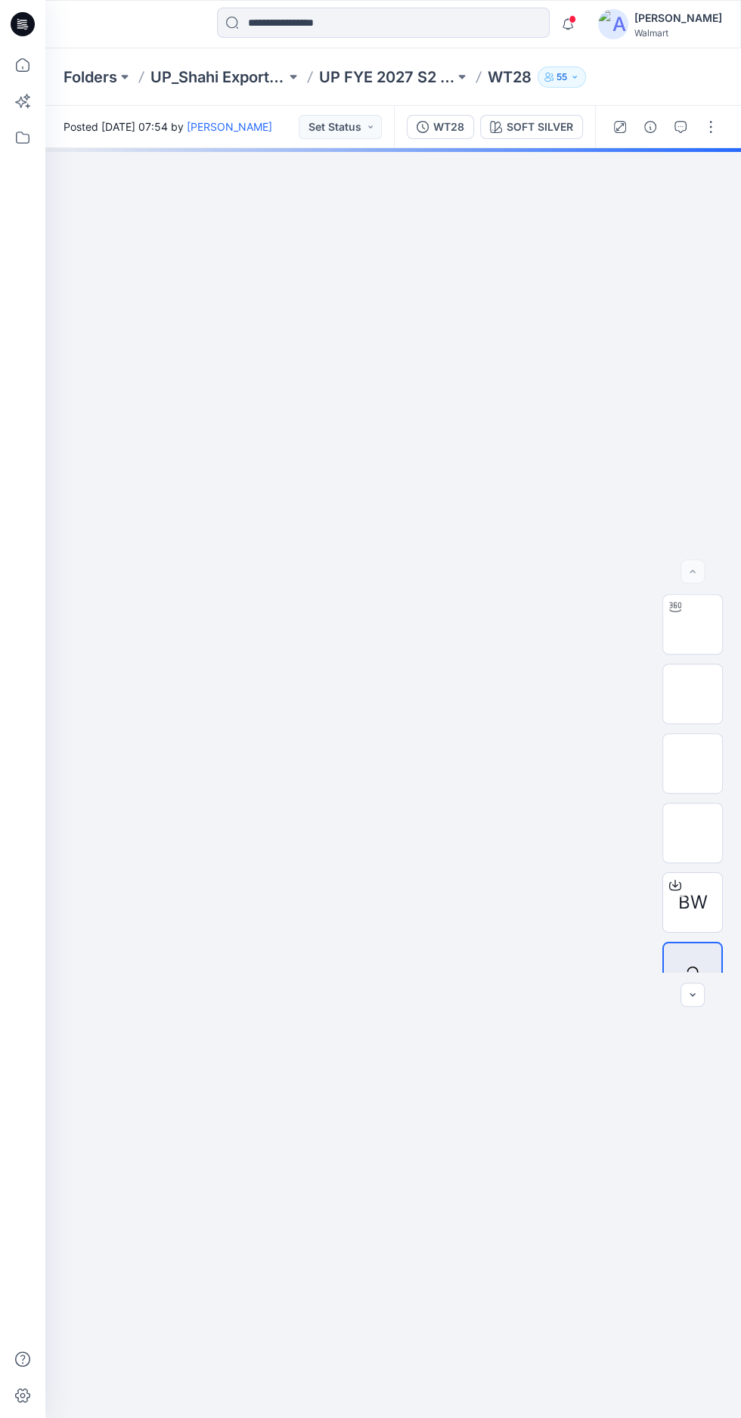
click at [692, 624] on img at bounding box center [692, 624] width 0 height 0
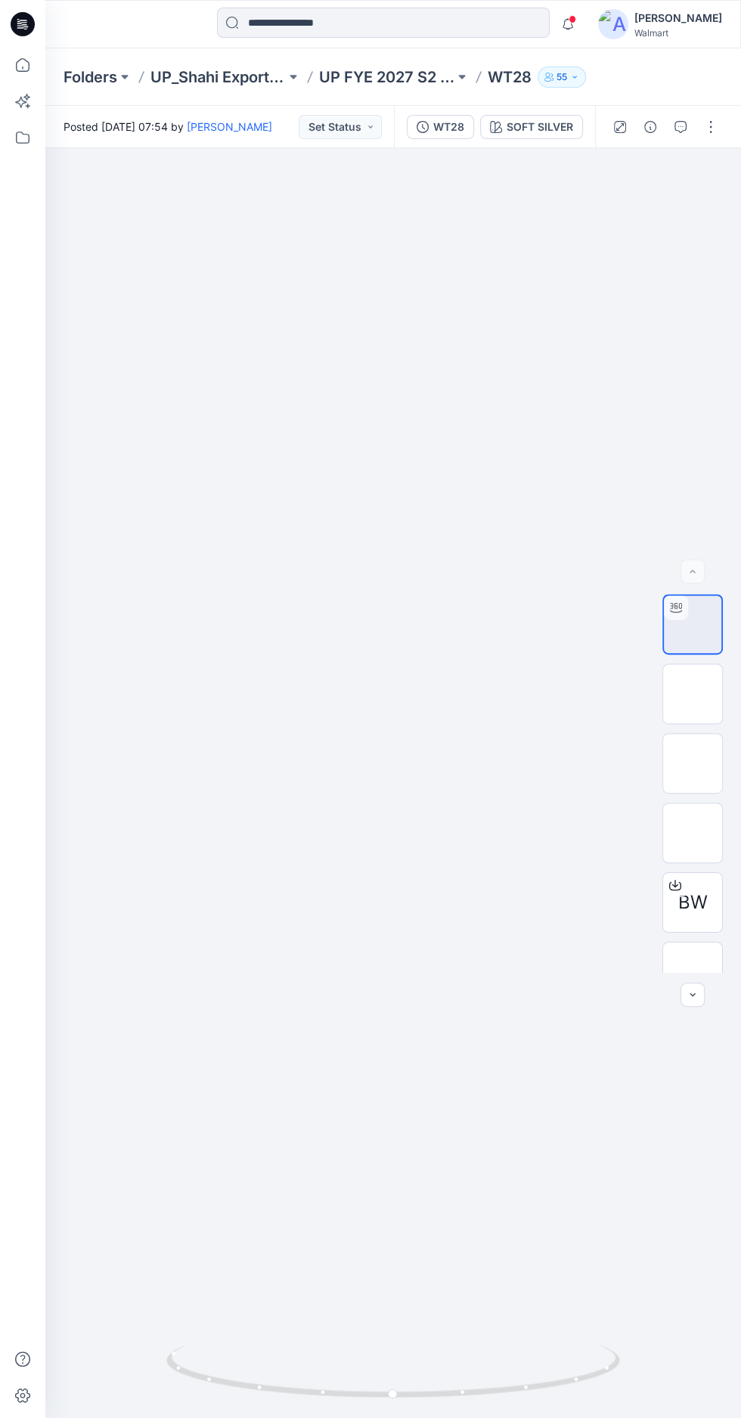
click at [413, 915] on div at bounding box center [392, 783] width 695 height 1270
click at [692, 833] on img at bounding box center [692, 833] width 0 height 0
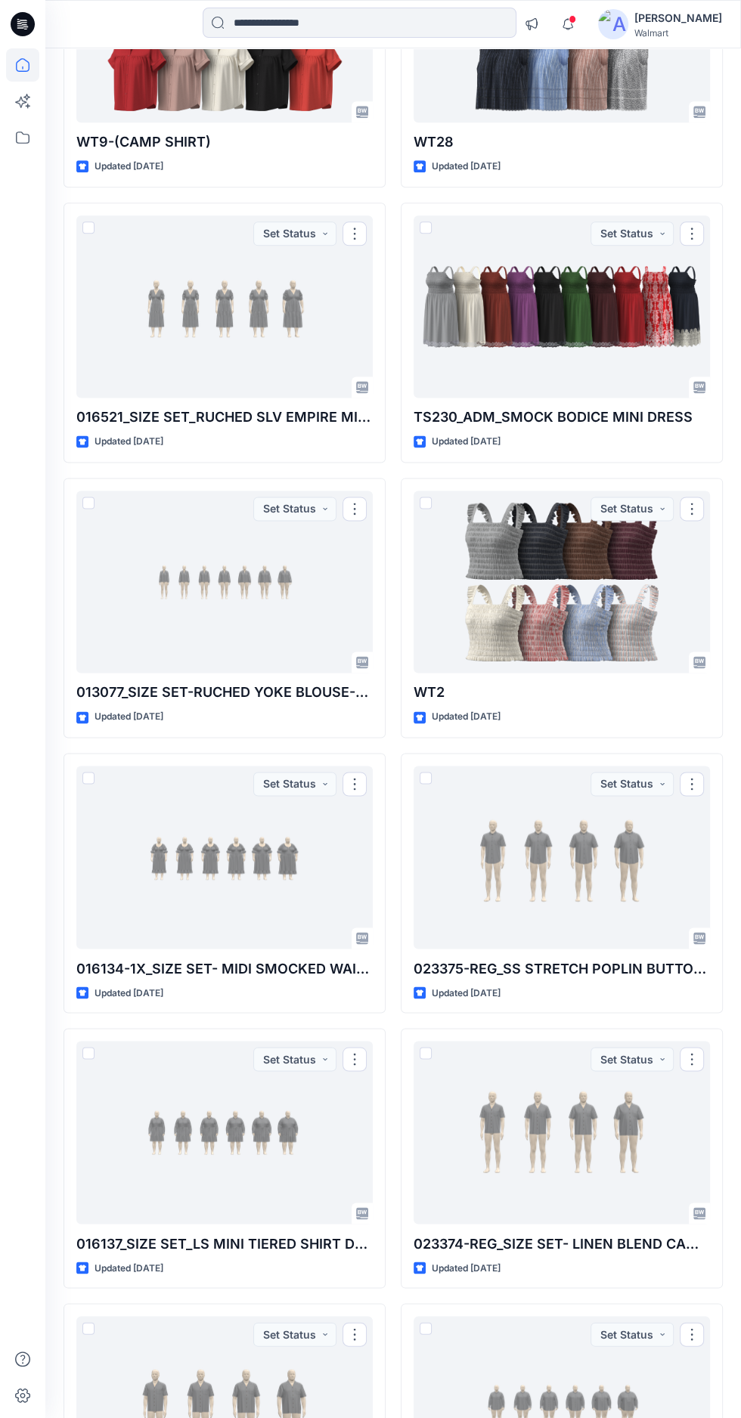
scroll to position [1116, 0]
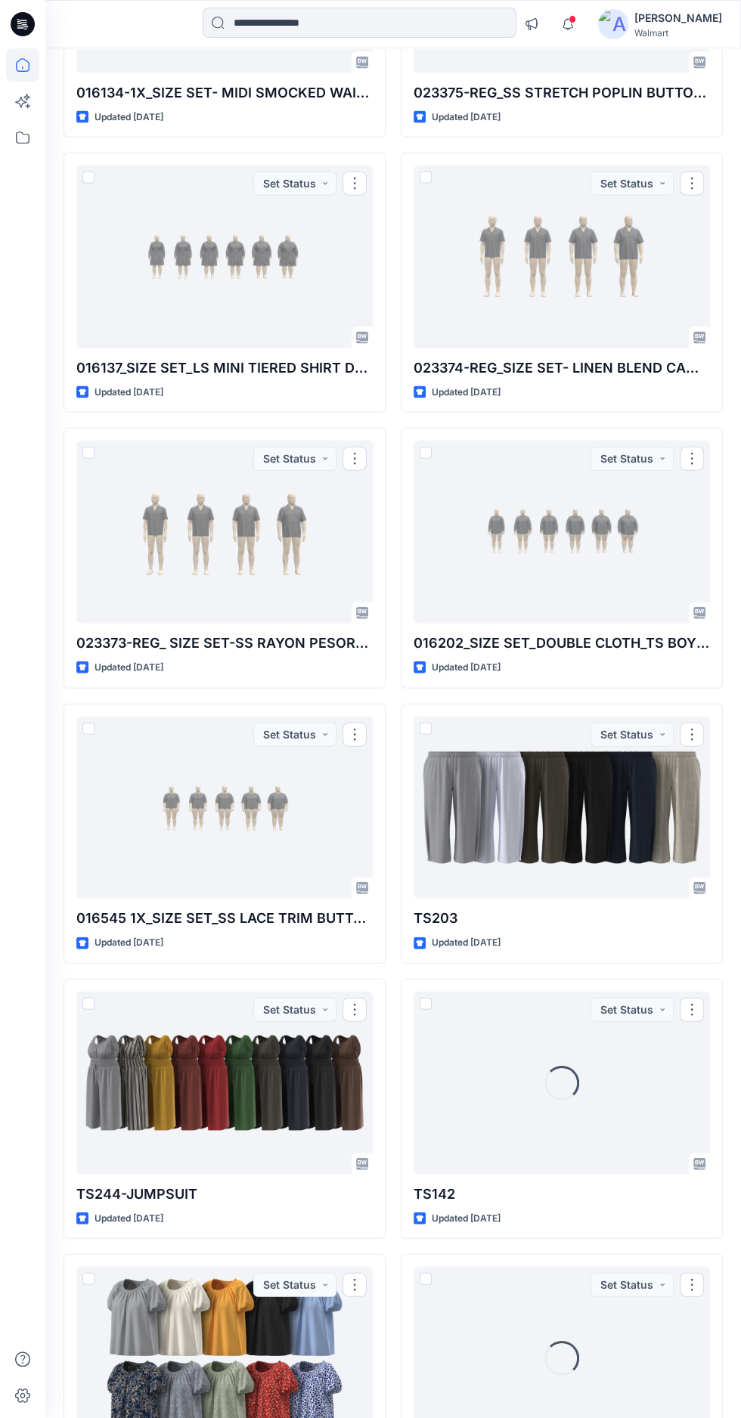
click at [146, 283] on div at bounding box center [224, 257] width 296 height 183
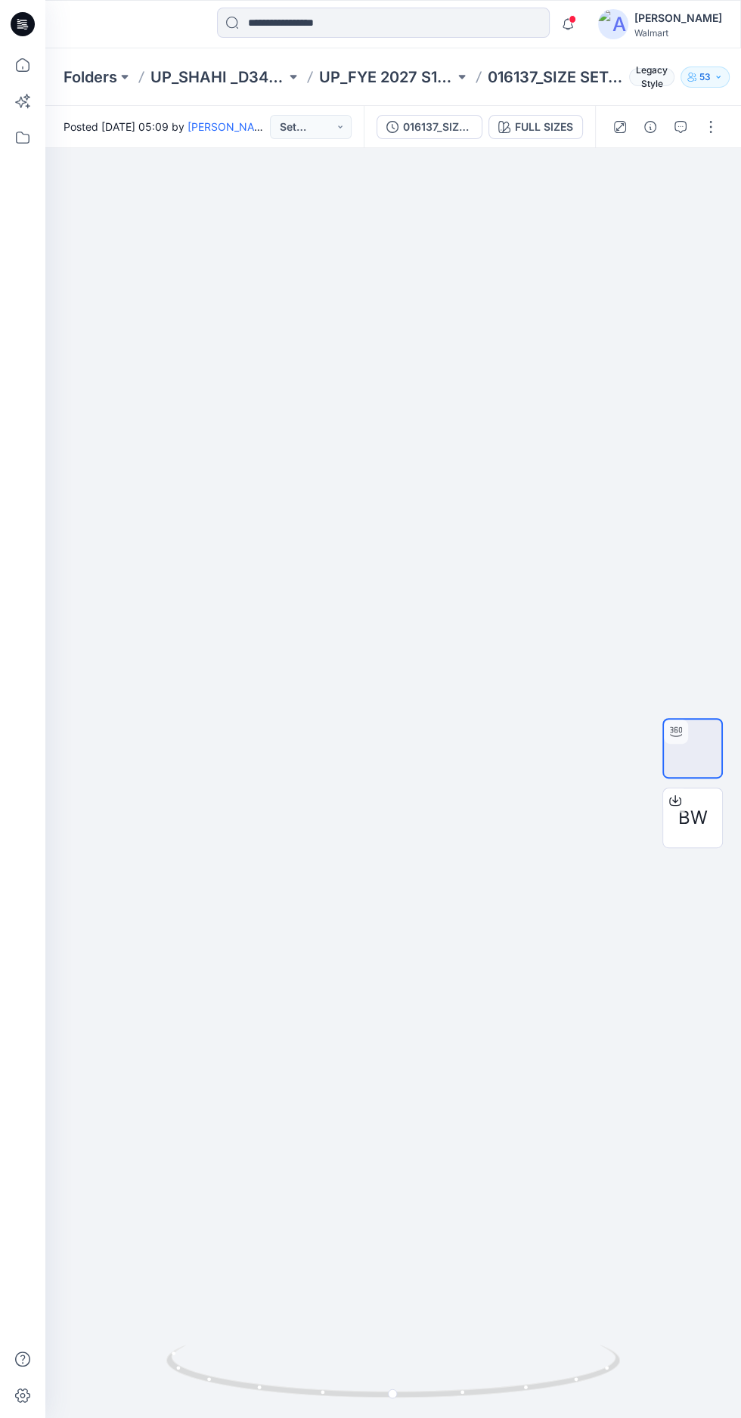
scroll to position [89, 0]
click at [539, 977] on div at bounding box center [392, 783] width 695 height 1270
click at [556, 127] on div "FULL SIZES" at bounding box center [544, 127] width 58 height 17
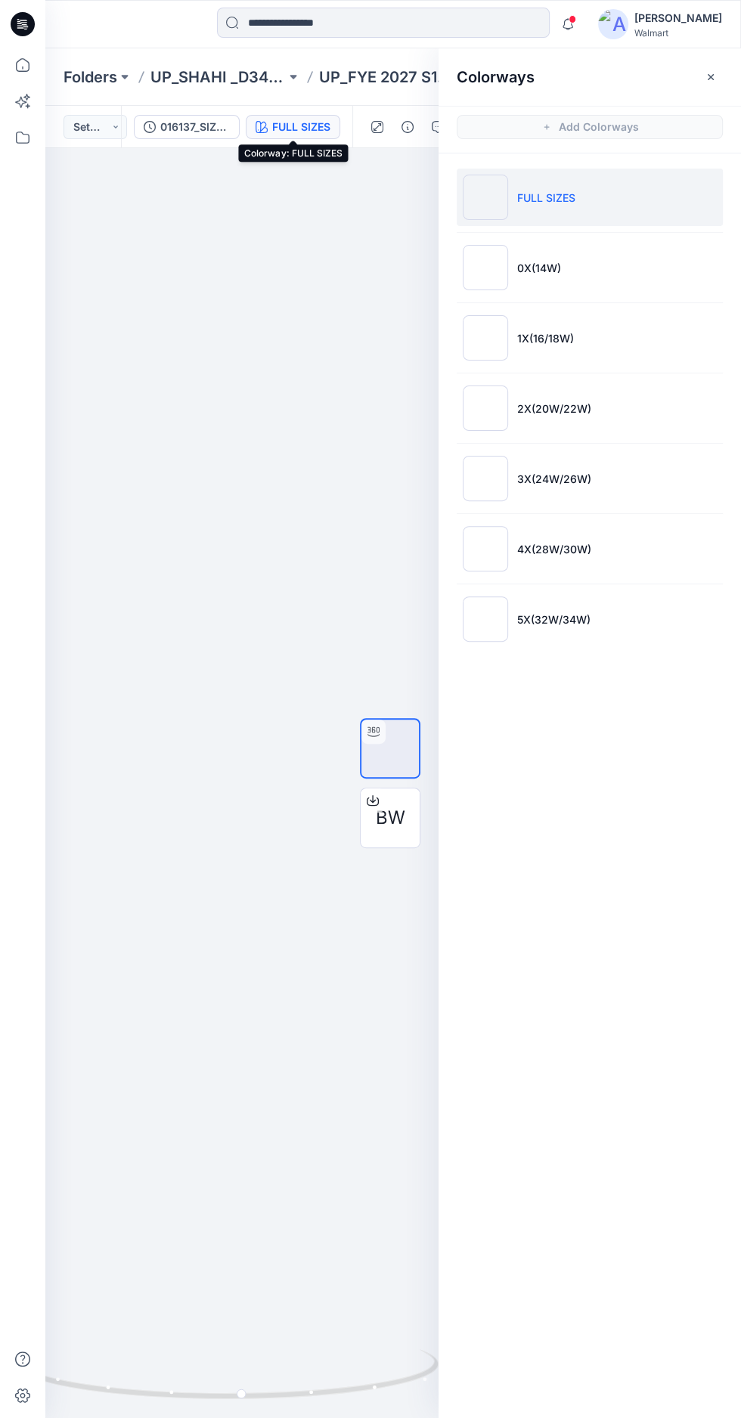
click at [637, 352] on li "1X(16/18W)" at bounding box center [590, 337] width 266 height 57
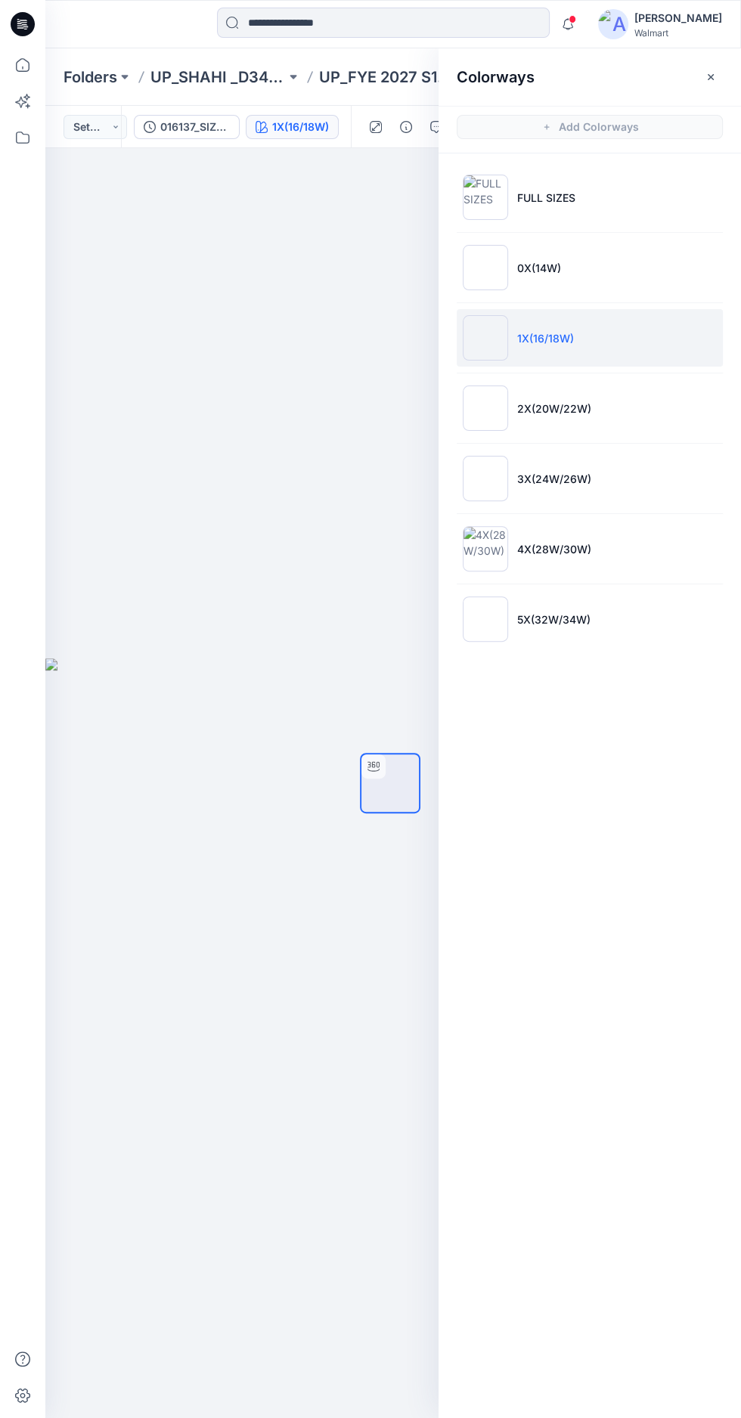
click at [717, 76] on button "button" at bounding box center [710, 77] width 24 height 24
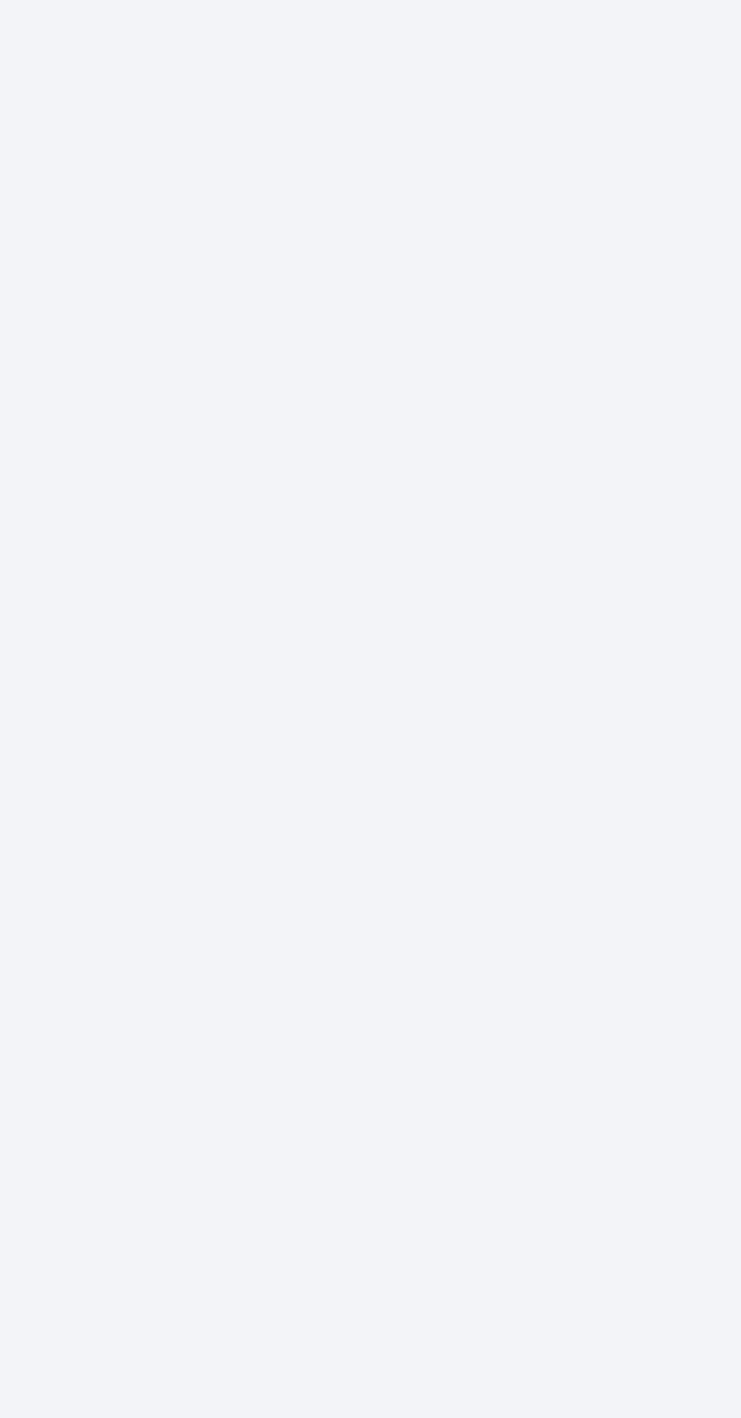
click at [382, 732] on div at bounding box center [392, 783] width 695 height 1270
click at [395, 721] on div at bounding box center [392, 783] width 695 height 1270
